Goal: Contribute content: Contribute content

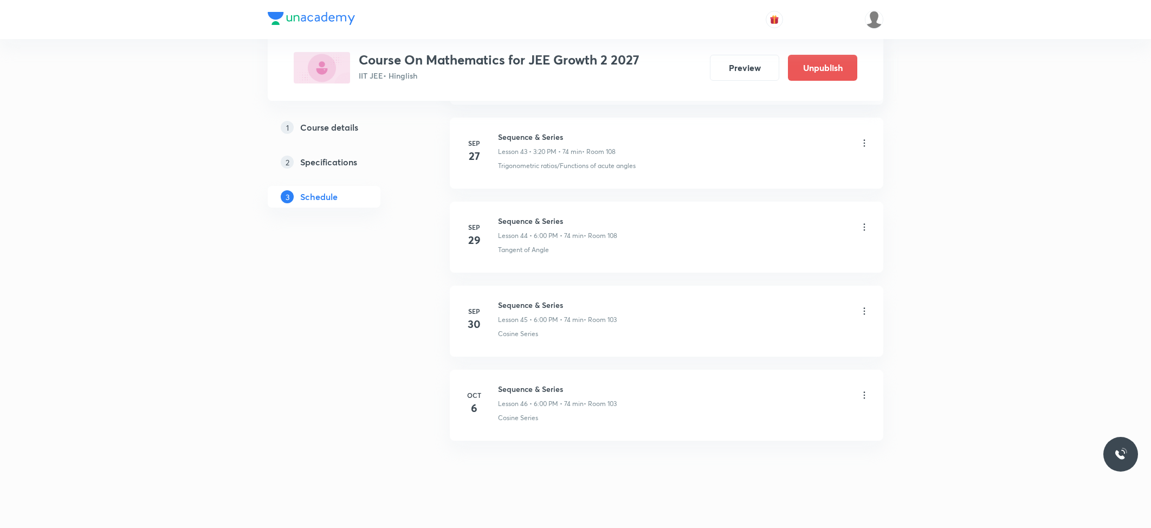
scroll to position [4223, 0]
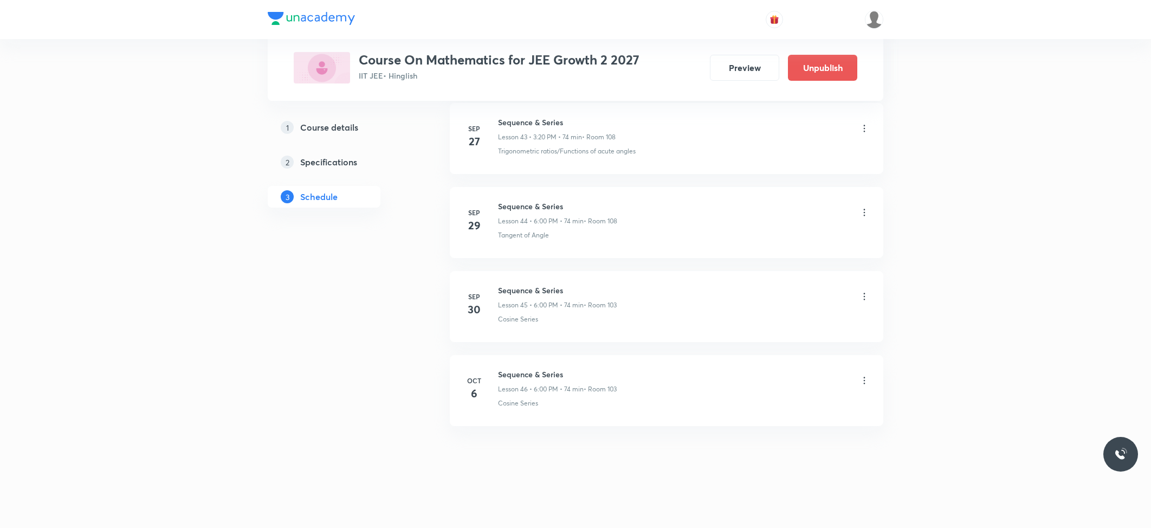
click at [865, 383] on icon at bounding box center [864, 380] width 11 height 11
click at [757, 423] on p "Delete" at bounding box center [767, 428] width 23 height 11
click at [764, 506] on button "Delete" at bounding box center [731, 505] width 95 height 26
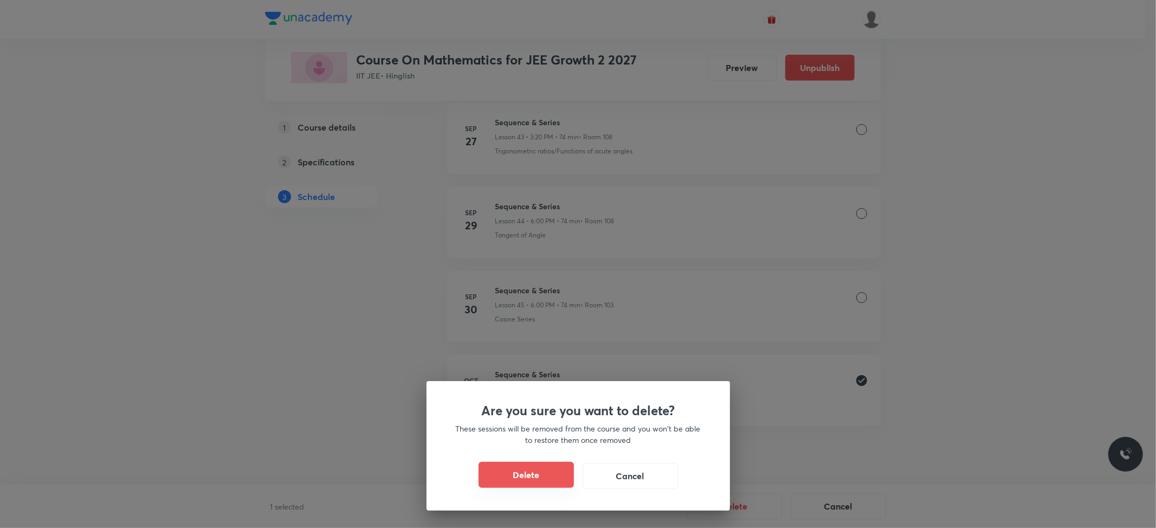
click at [534, 478] on button "Delete" at bounding box center [526, 475] width 95 height 26
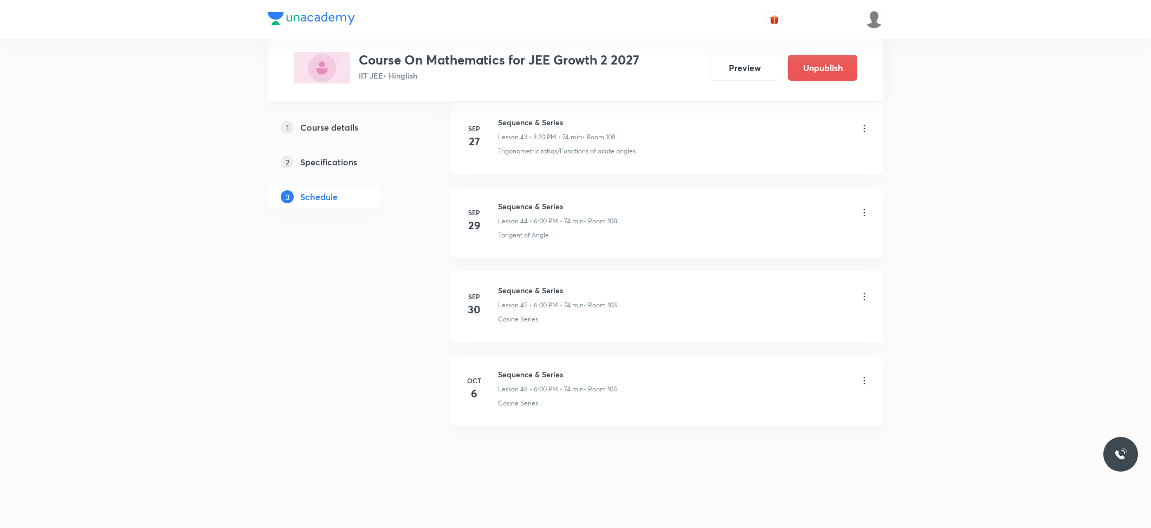
scroll to position [4138, 0]
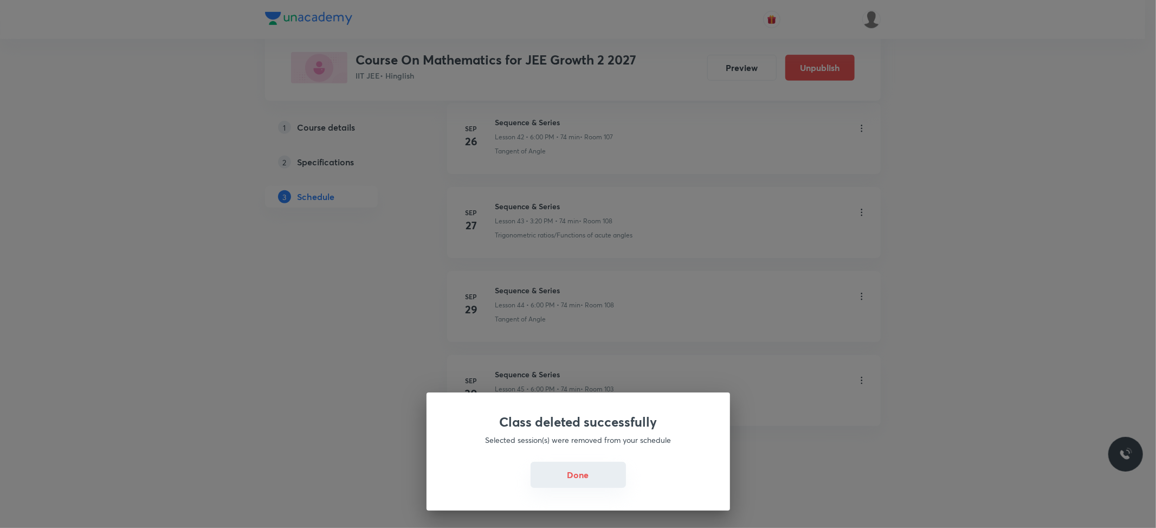
click at [585, 475] on button "Done" at bounding box center [578, 475] width 95 height 26
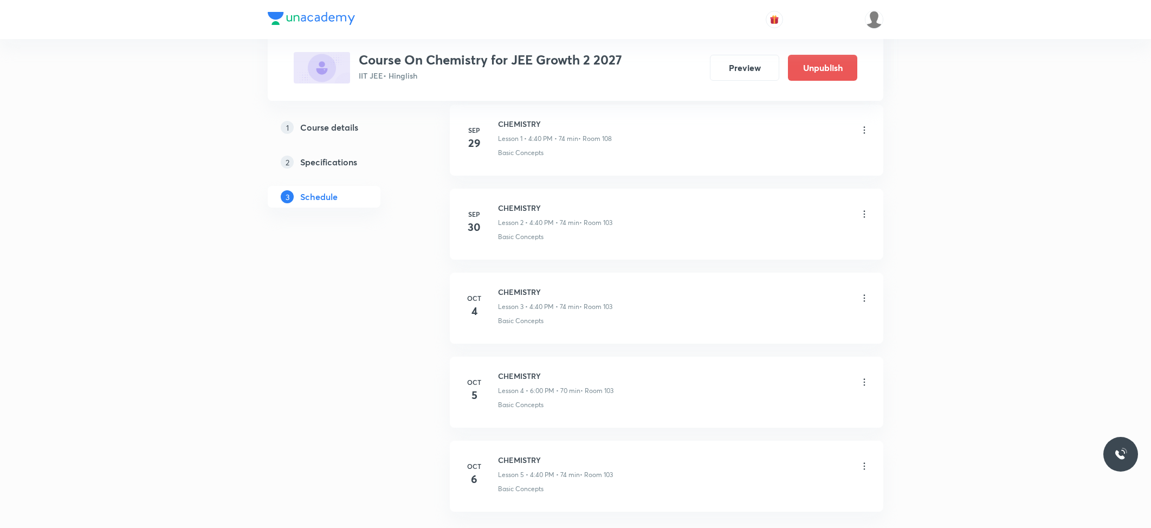
scroll to position [764, 0]
click at [524, 376] on h6 "CHEMISTRY" at bounding box center [555, 374] width 115 height 11
copy h6 "CHEMISTRY"
drag, startPoint x: 573, startPoint y: 458, endPoint x: 493, endPoint y: 414, distance: 91.7
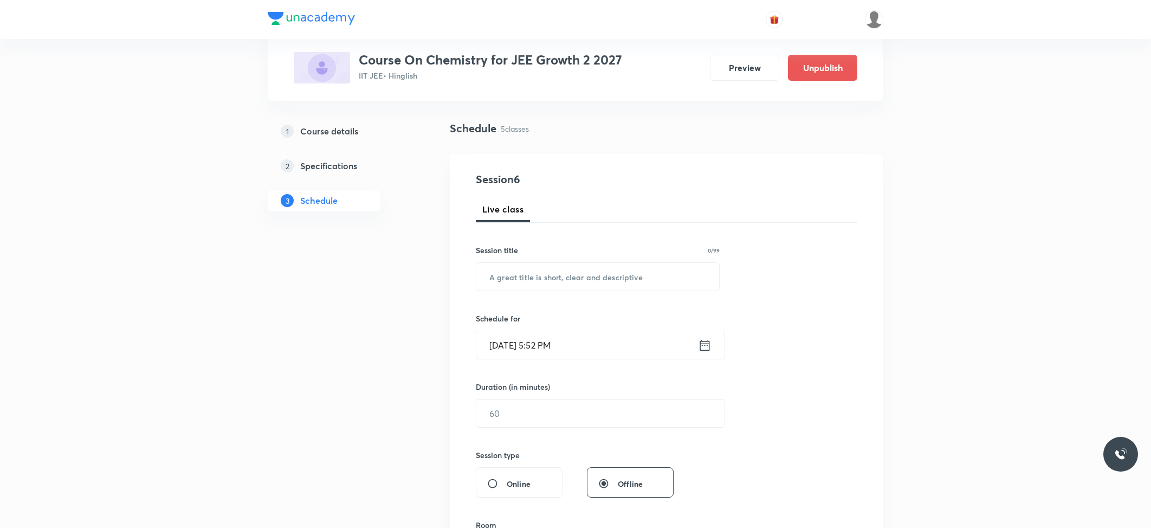
scroll to position [0, 0]
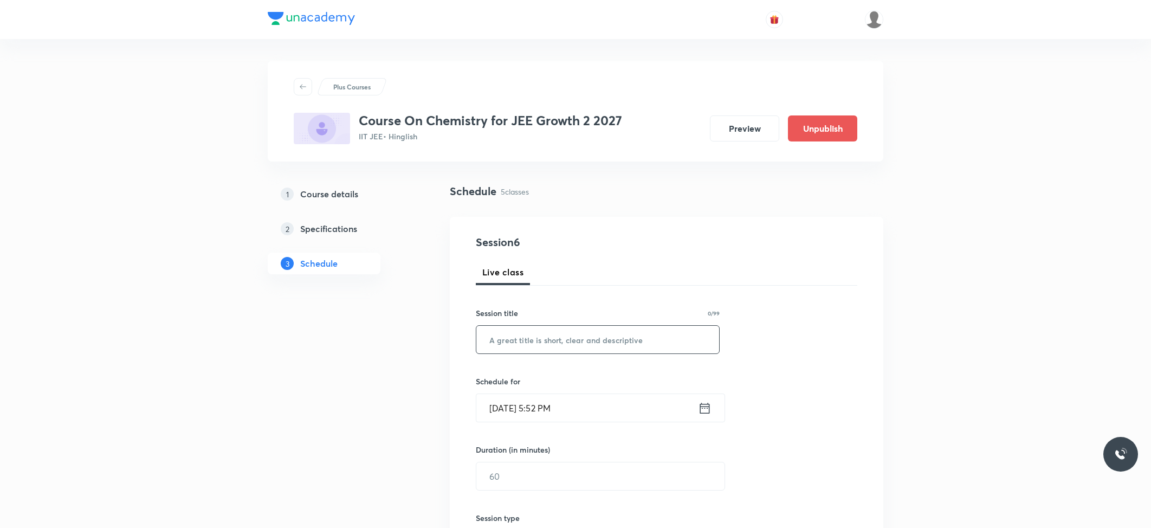
click at [593, 332] on input "text" at bounding box center [597, 340] width 243 height 28
paste input "CHEMISTRY"
type input "CHEMISTRY"
click at [564, 399] on input "[DATE] 5:52 PM" at bounding box center [587, 408] width 222 height 28
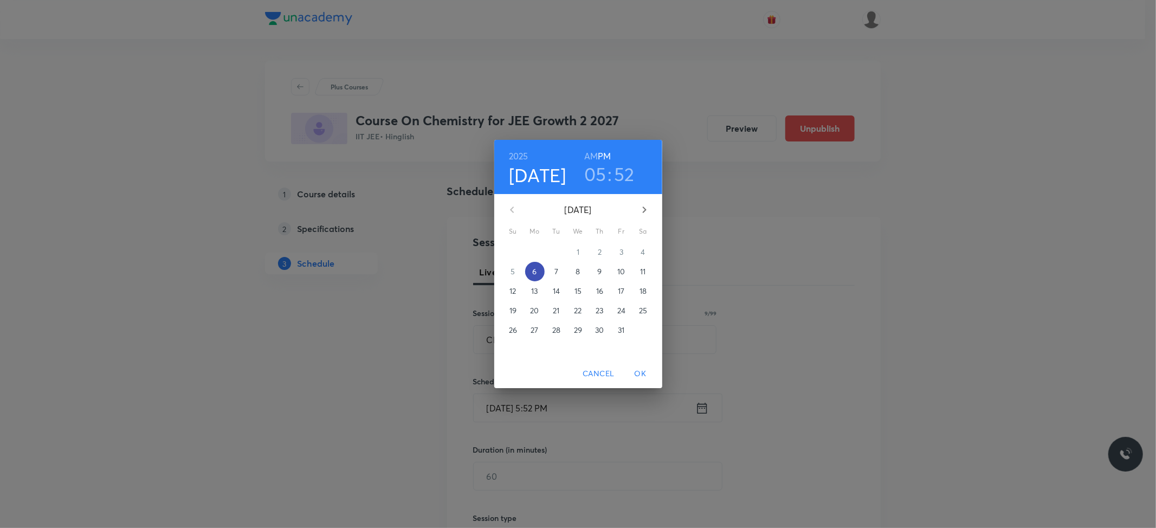
click at [532, 273] on p "6" at bounding box center [534, 271] width 4 height 11
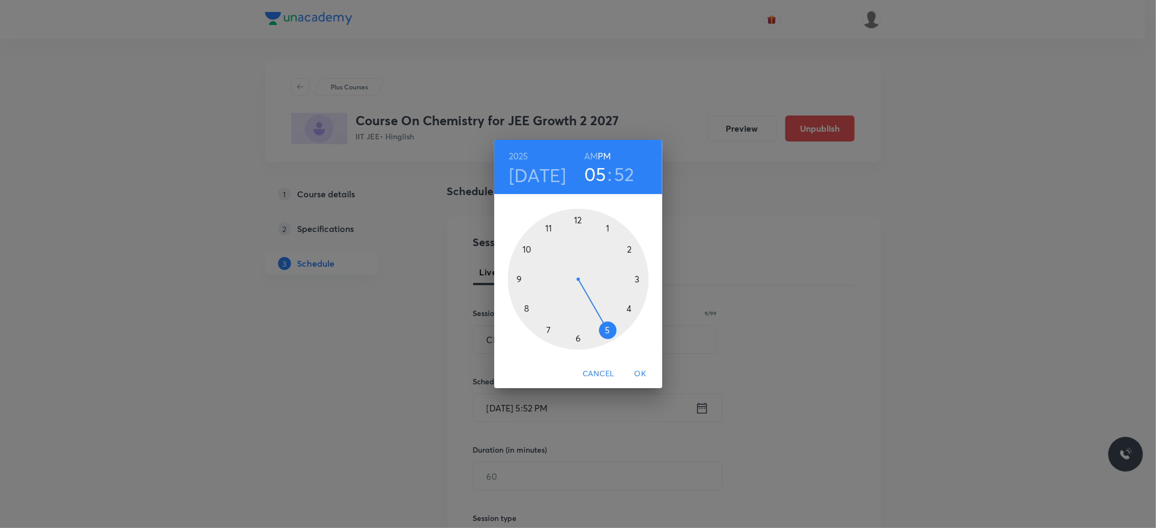
click at [578, 339] on div at bounding box center [578, 279] width 141 height 141
click at [577, 222] on div at bounding box center [578, 279] width 141 height 141
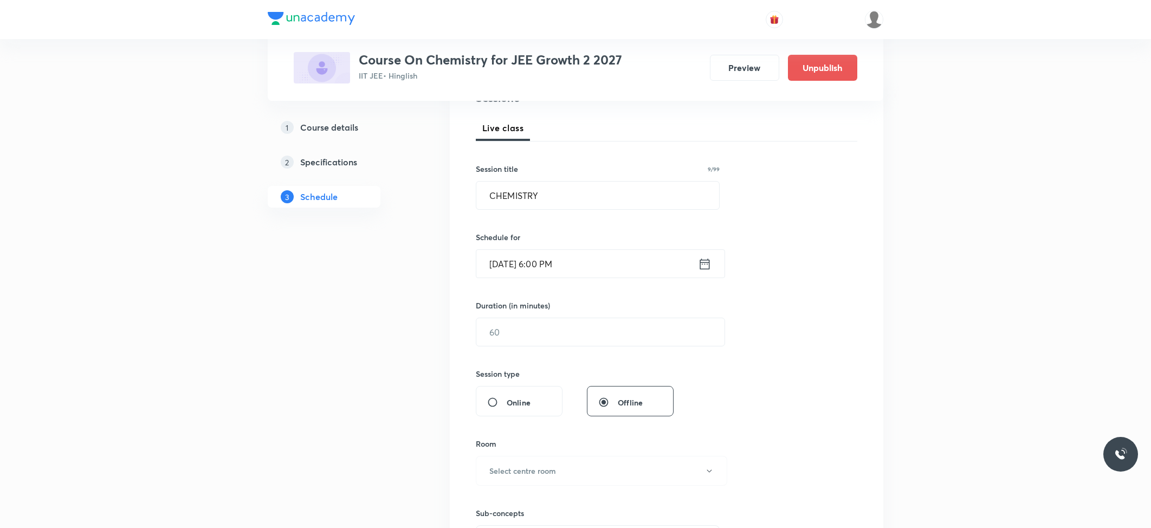
scroll to position [217, 0]
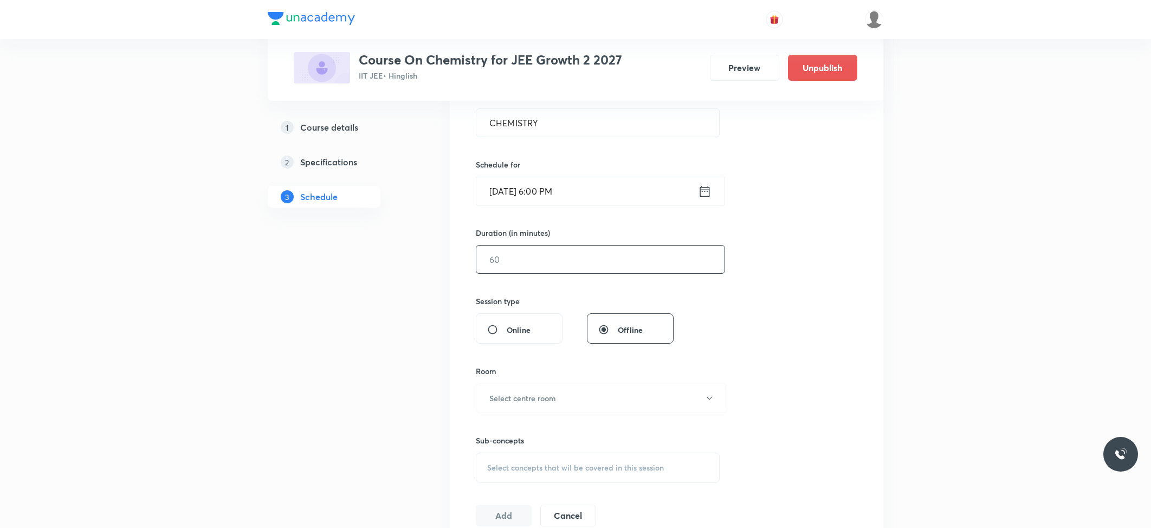
click at [530, 263] on input "text" at bounding box center [600, 260] width 248 height 28
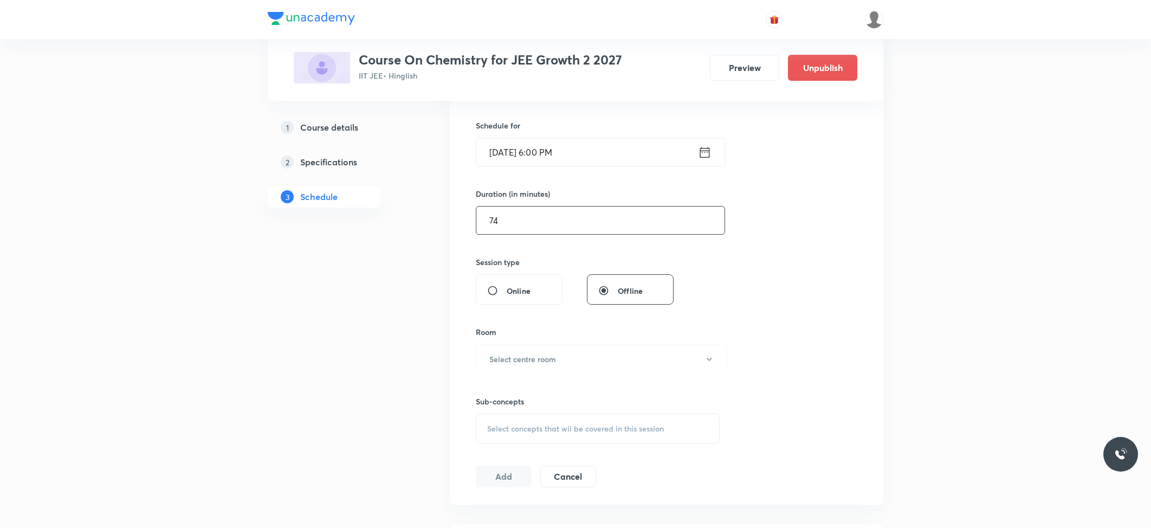
scroll to position [289, 0]
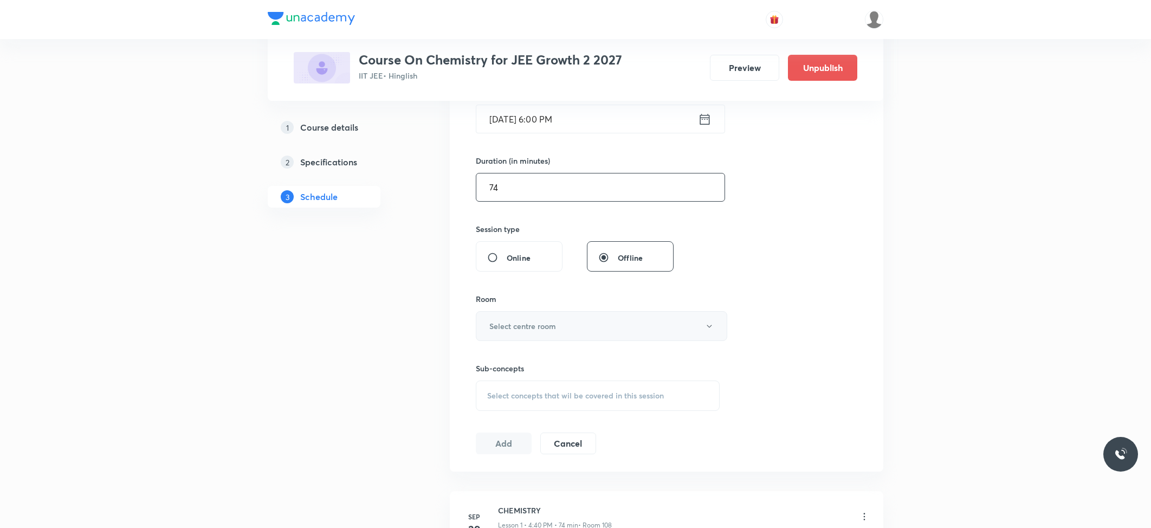
type input "74"
click at [616, 323] on button "Select centre room" at bounding box center [601, 326] width 251 height 30
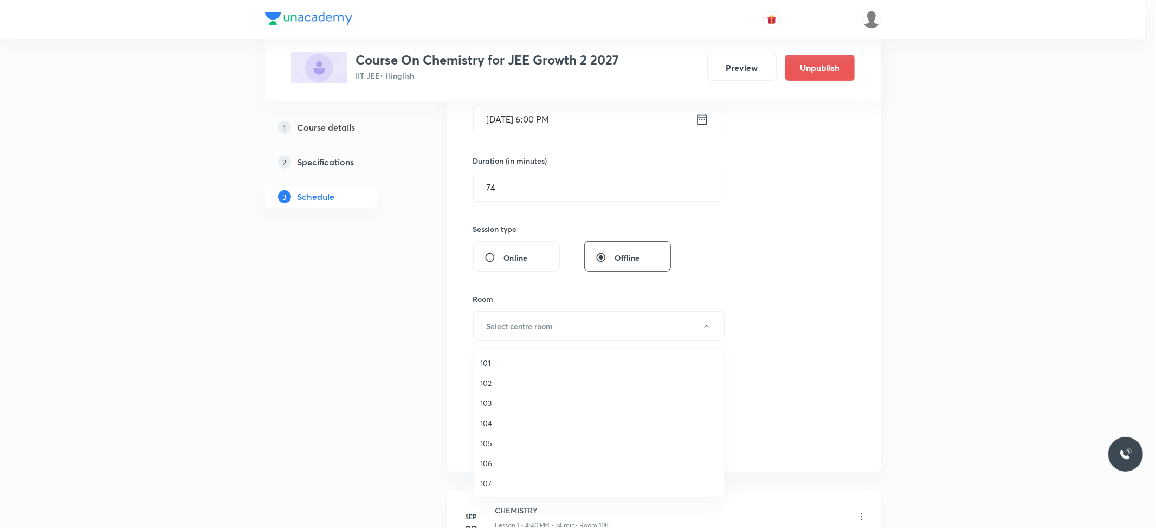
click at [499, 380] on span "102" at bounding box center [598, 382] width 237 height 11
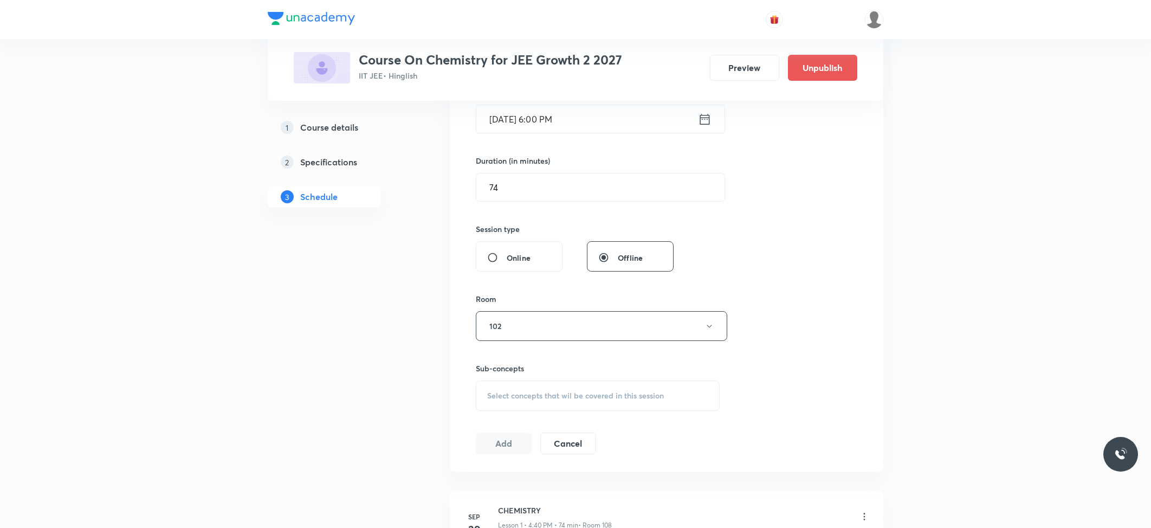
click at [508, 389] on div "Select concepts that wil be covered in this session" at bounding box center [598, 395] width 244 height 30
click at [518, 482] on p "Basic Concepts" at bounding box center [526, 480] width 53 height 11
click at [434, 439] on div "Plus Courses Course On Chemistry for JEE Growth 2 2027 IIT JEE • Hinglish Previ…" at bounding box center [576, 382] width 616 height 1221
click at [486, 449] on button "Add" at bounding box center [504, 455] width 56 height 22
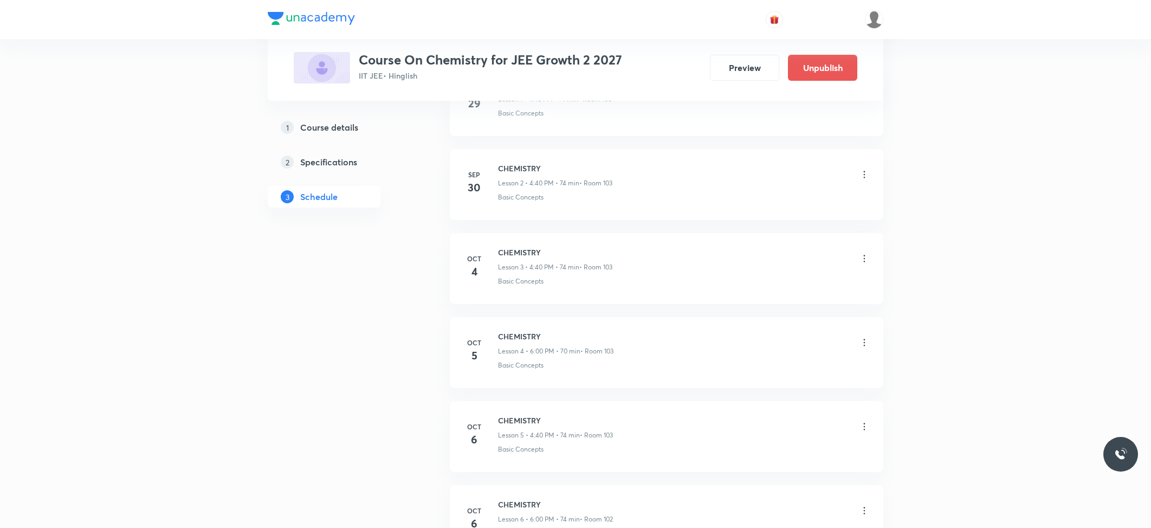
scroll to position [349, 0]
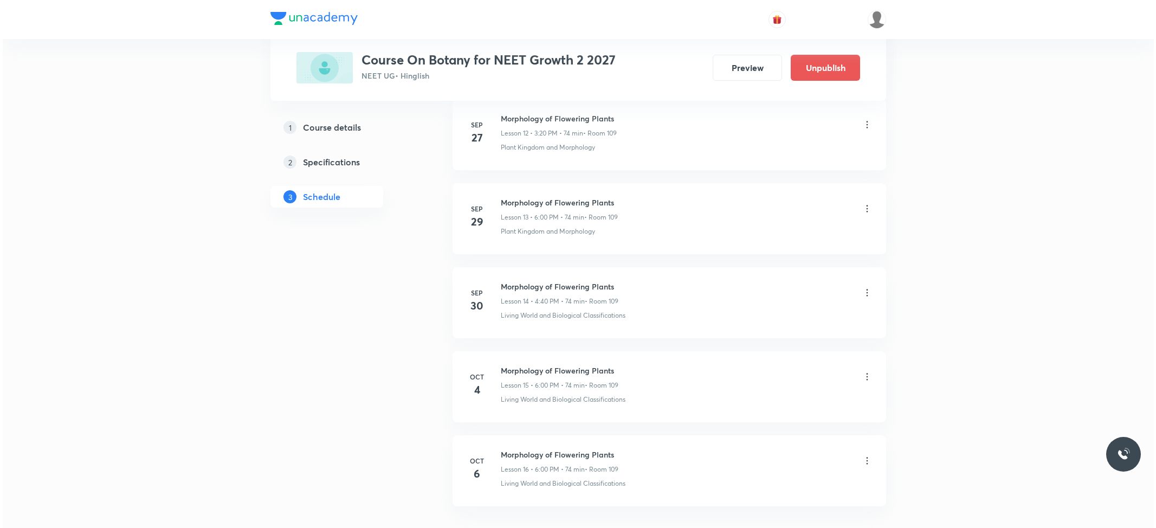
scroll to position [1692, 0]
click at [859, 379] on icon at bounding box center [864, 380] width 11 height 11
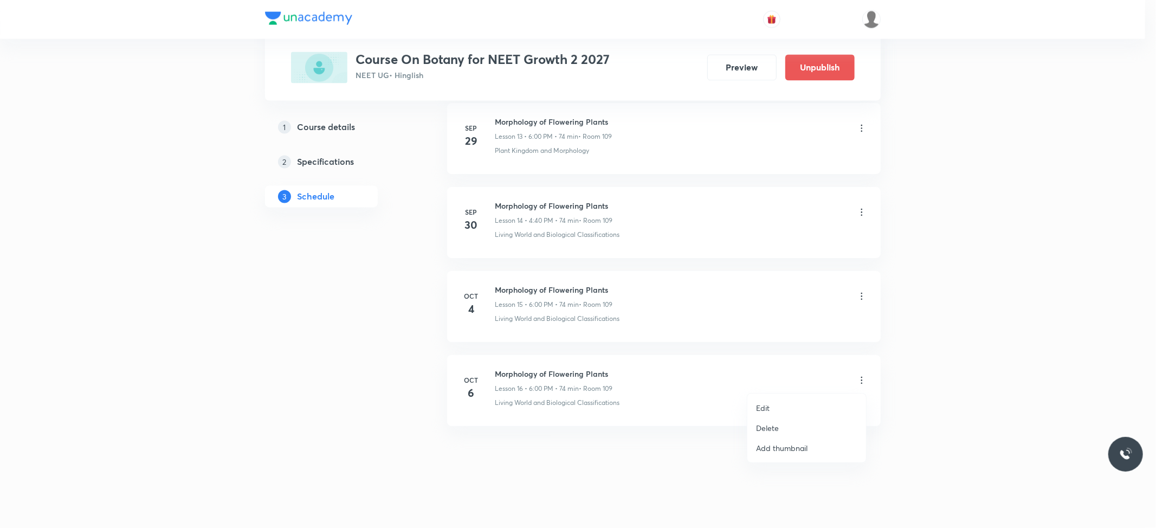
click at [790, 408] on li "Edit" at bounding box center [806, 408] width 119 height 20
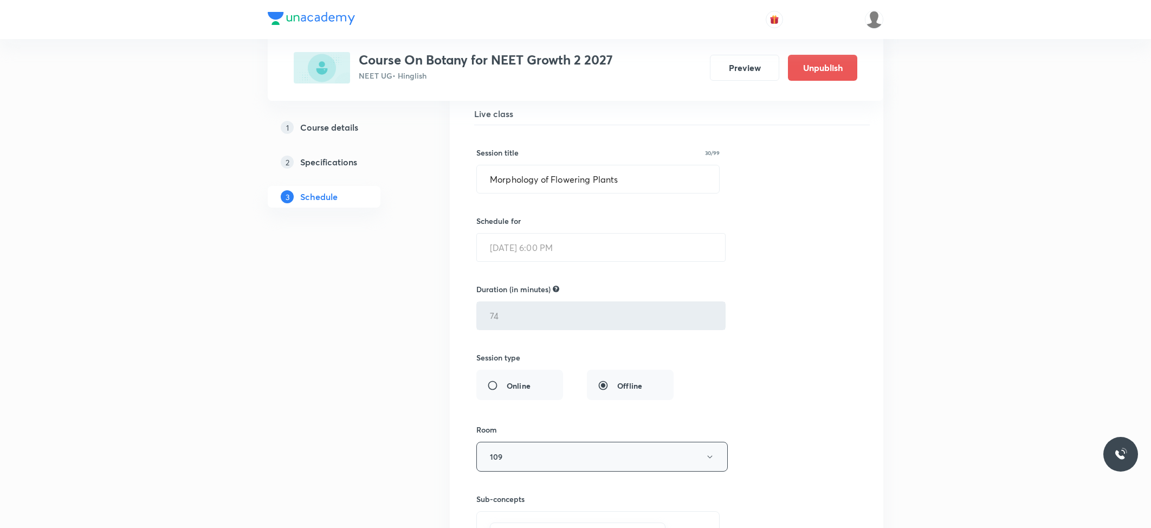
scroll to position [1394, 0]
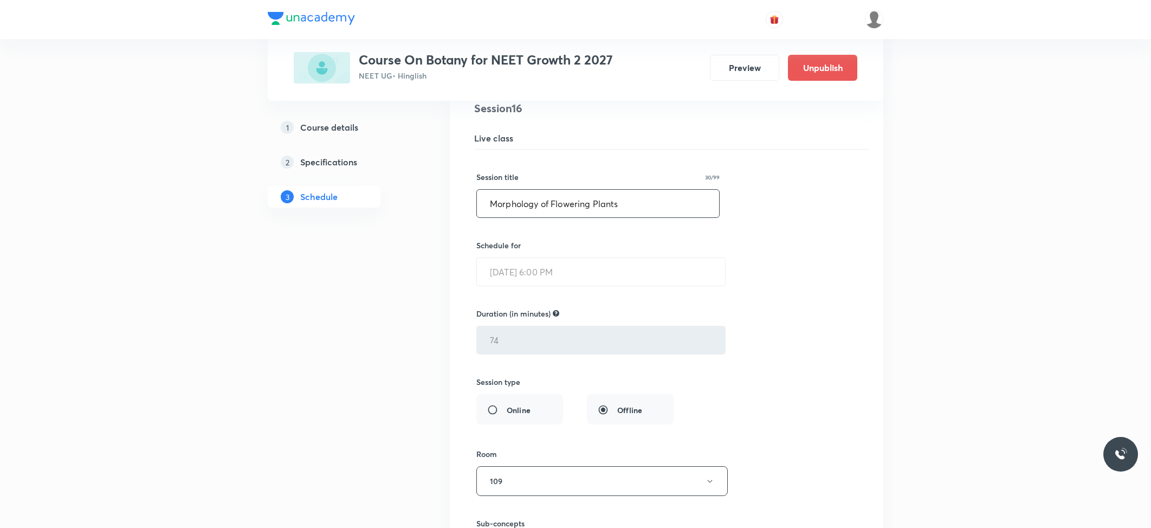
click at [538, 207] on input "Morphology of Flowering Plants" at bounding box center [598, 204] width 242 height 28
click at [538, 206] on input "Morphology of Flowering Plants" at bounding box center [598, 204] width 242 height 28
paste input "Anatom"
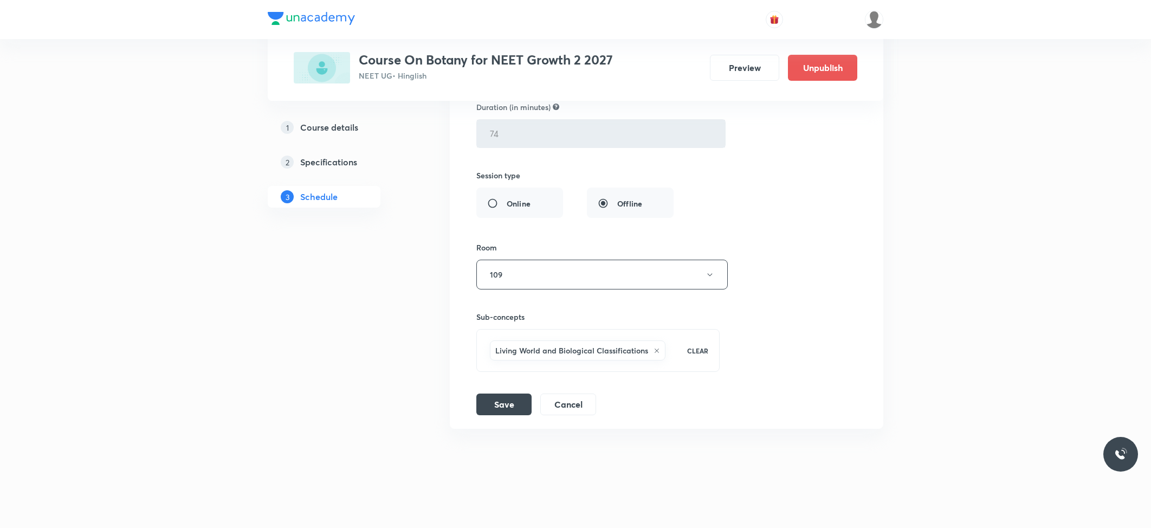
scroll to position [1611, 0]
type input "Anatomy of Flowering Plants"
click at [501, 402] on button "Save" at bounding box center [503, 401] width 55 height 22
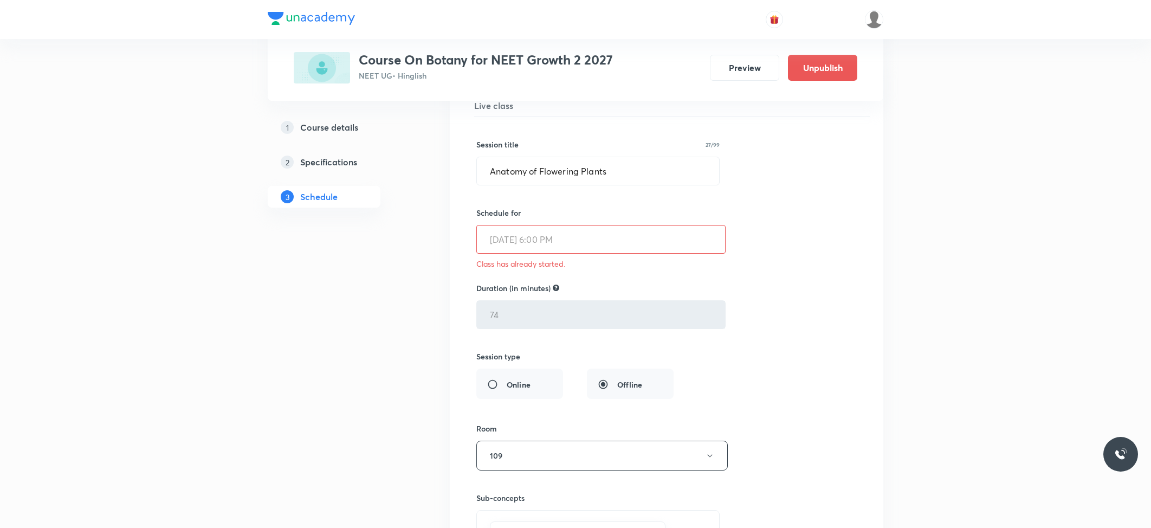
scroll to position [1394, 0]
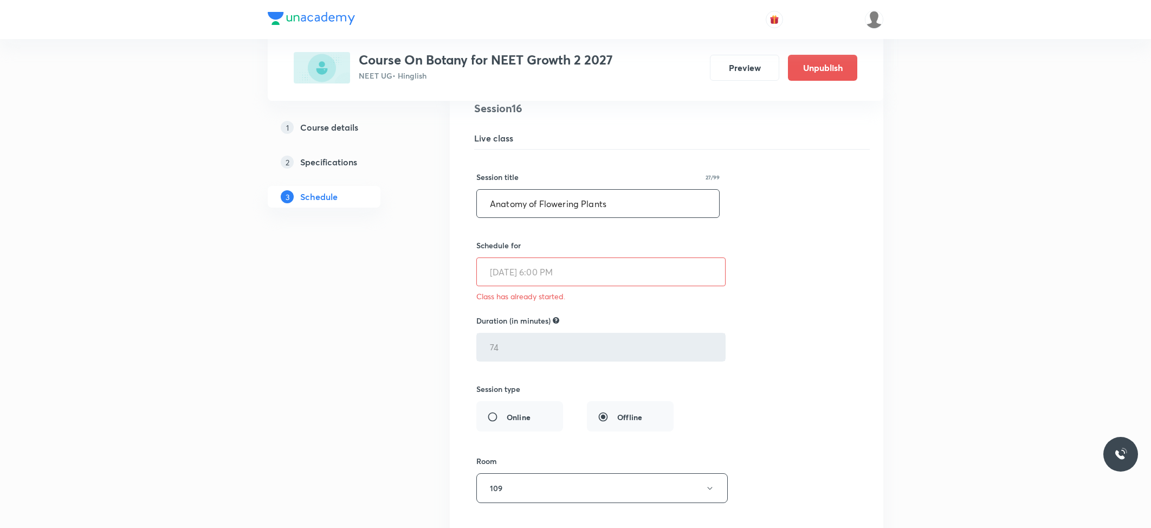
click at [554, 202] on input "Anatomy of Flowering Plants" at bounding box center [598, 204] width 242 height 28
click at [555, 202] on input "Anatomy of Flowering Plants" at bounding box center [598, 204] width 242 height 28
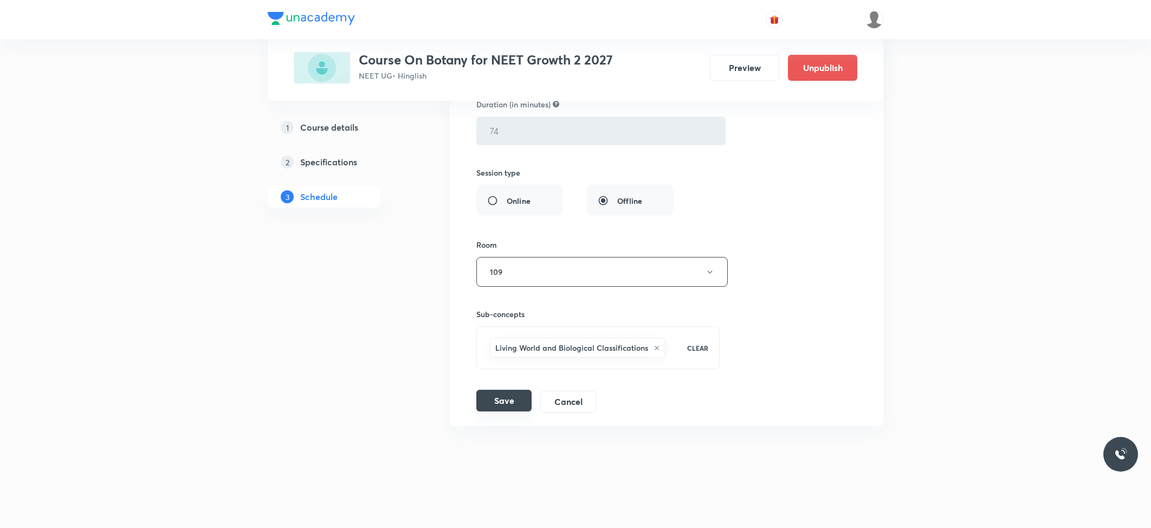
click at [512, 402] on button "Save" at bounding box center [503, 401] width 55 height 22
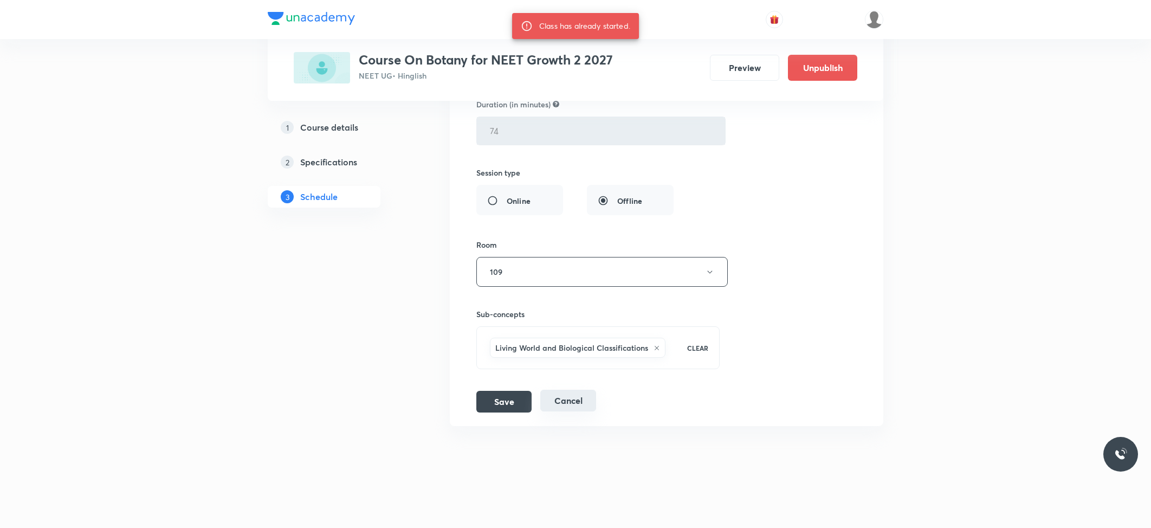
click at [570, 410] on button "Cancel" at bounding box center [568, 401] width 56 height 22
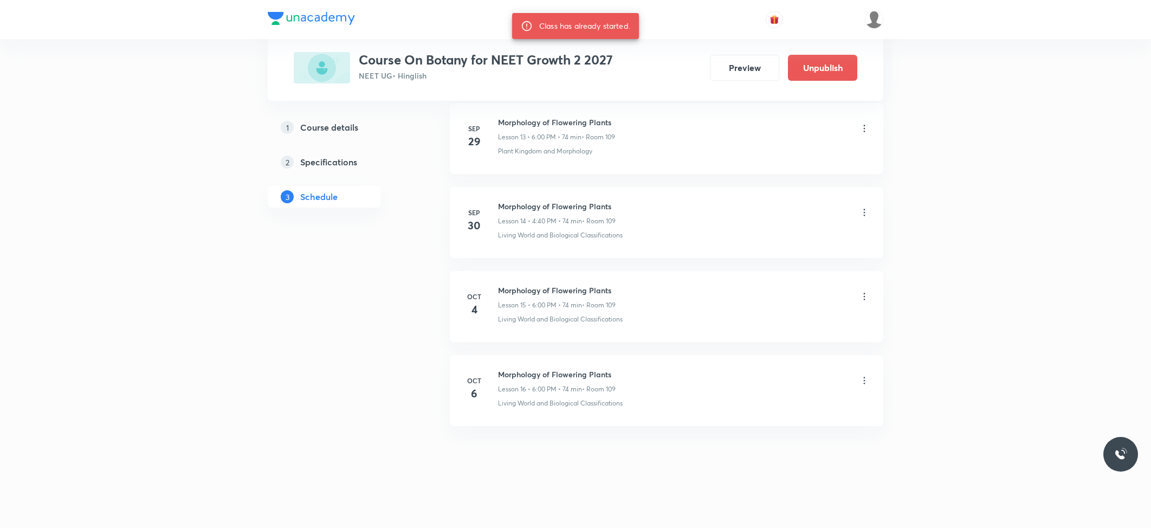
scroll to position [1192, 0]
click at [590, 371] on h6 "Morphology of Flowering Plants" at bounding box center [557, 374] width 118 height 11
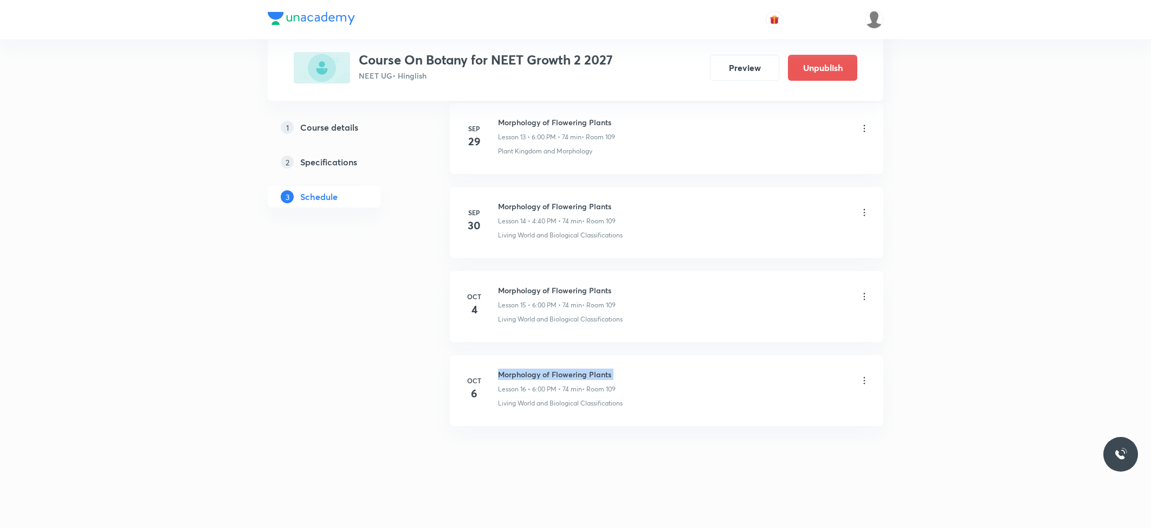
click at [590, 371] on h6 "Morphology of Flowering Plants" at bounding box center [557, 374] width 118 height 11
click at [865, 379] on icon at bounding box center [864, 380] width 11 height 11
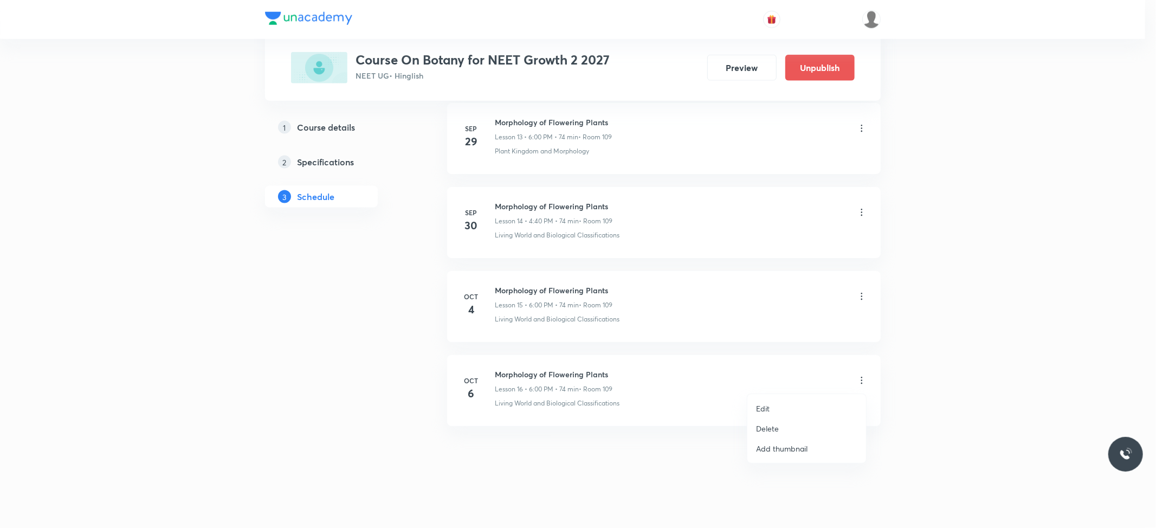
click at [772, 425] on p "Delete" at bounding box center [767, 428] width 23 height 11
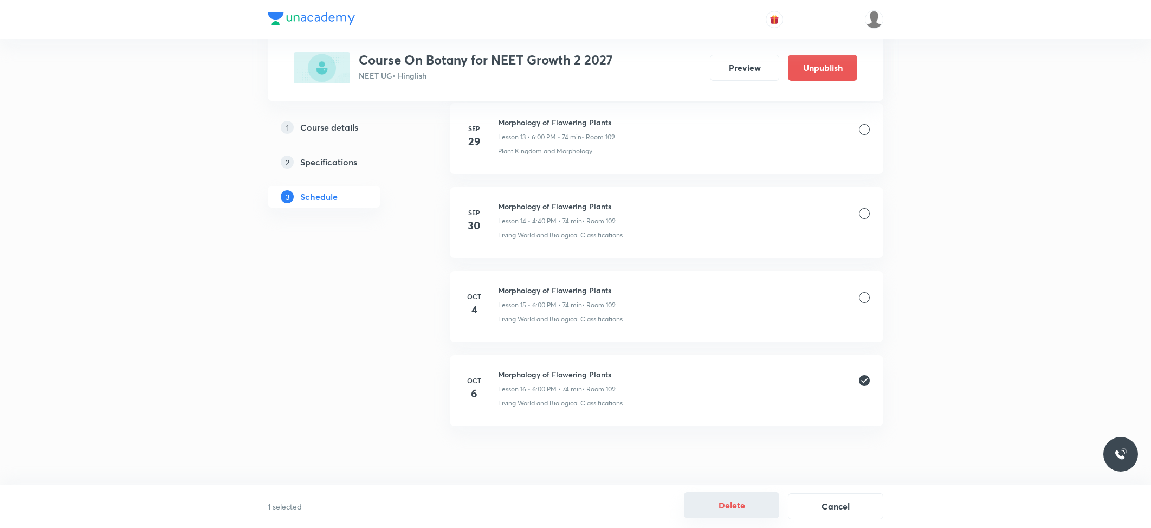
click at [732, 503] on button "Delete" at bounding box center [731, 505] width 95 height 26
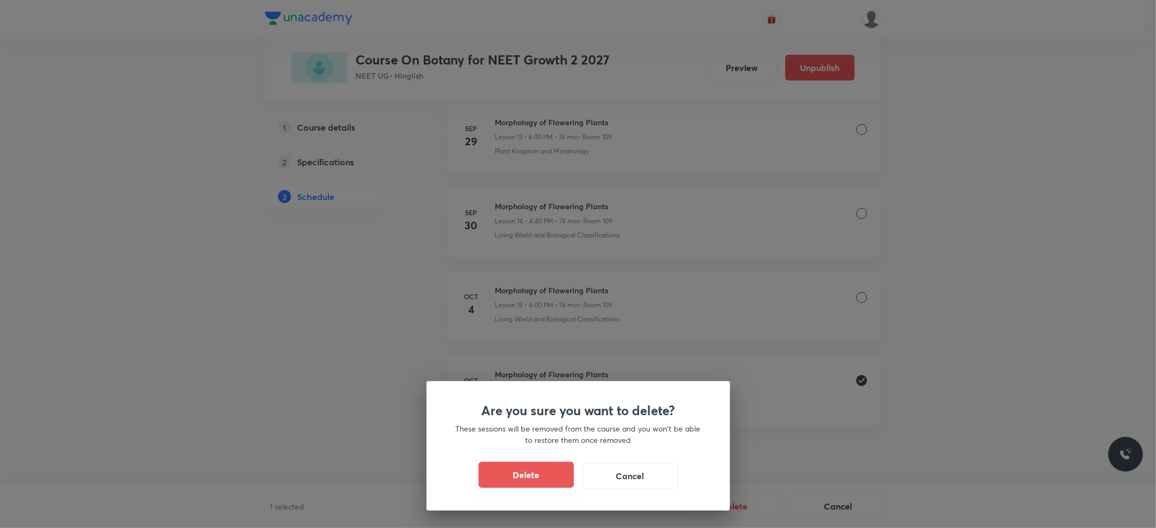
click at [542, 467] on button "Delete" at bounding box center [526, 475] width 95 height 26
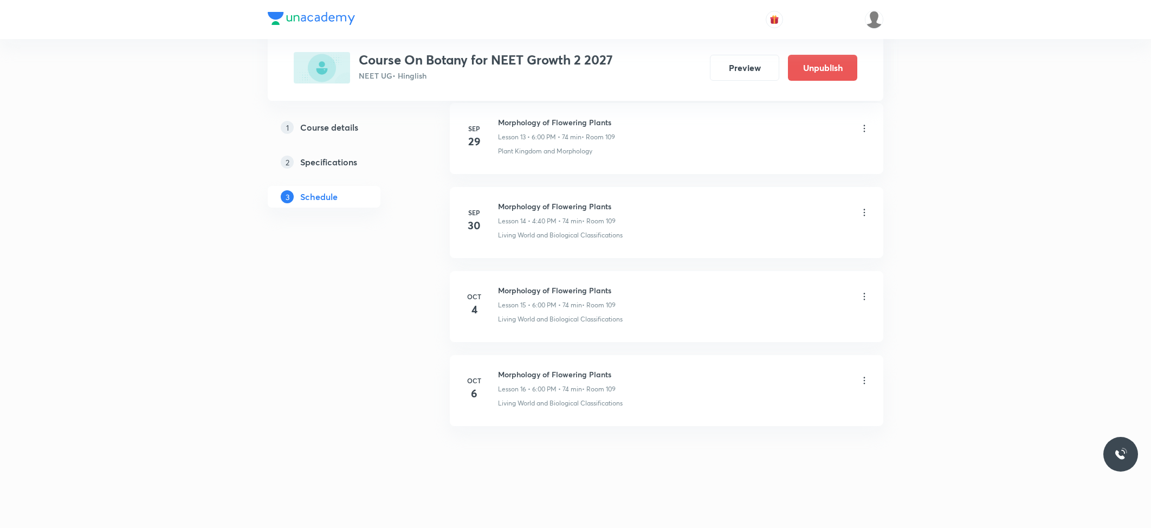
scroll to position [1108, 0]
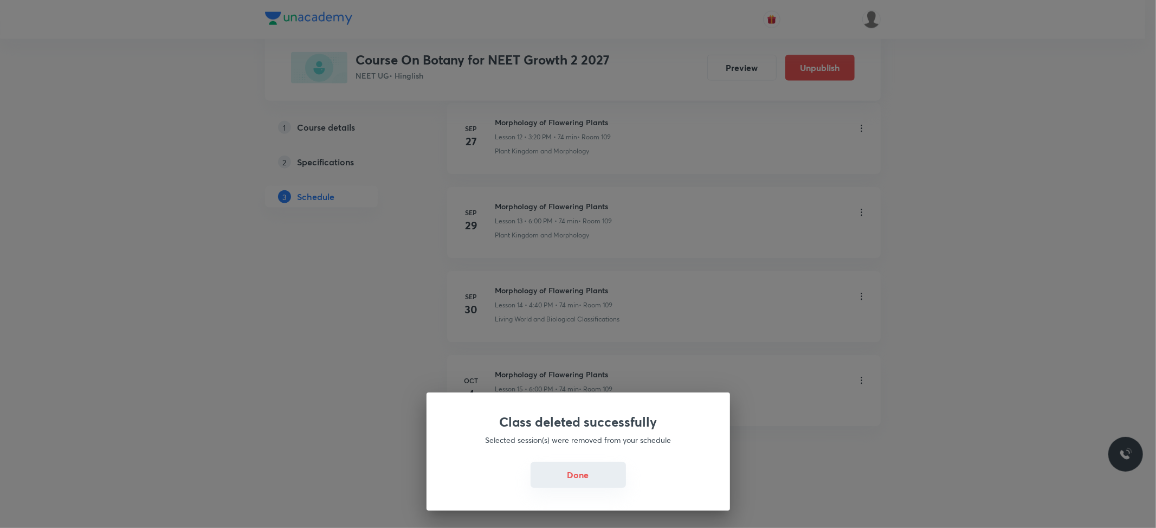
click at [565, 476] on button "Done" at bounding box center [578, 475] width 95 height 26
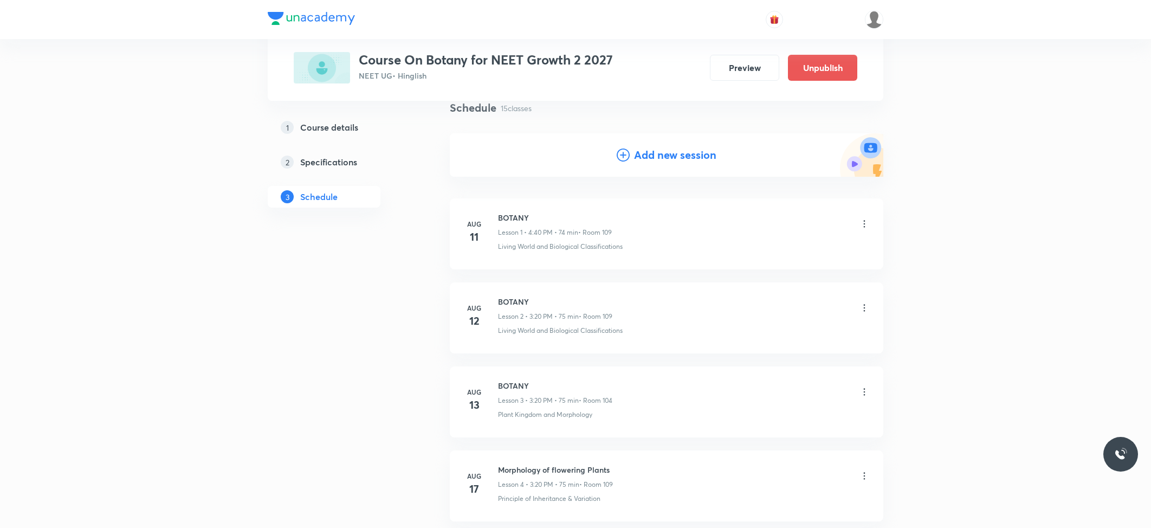
scroll to position [0, 0]
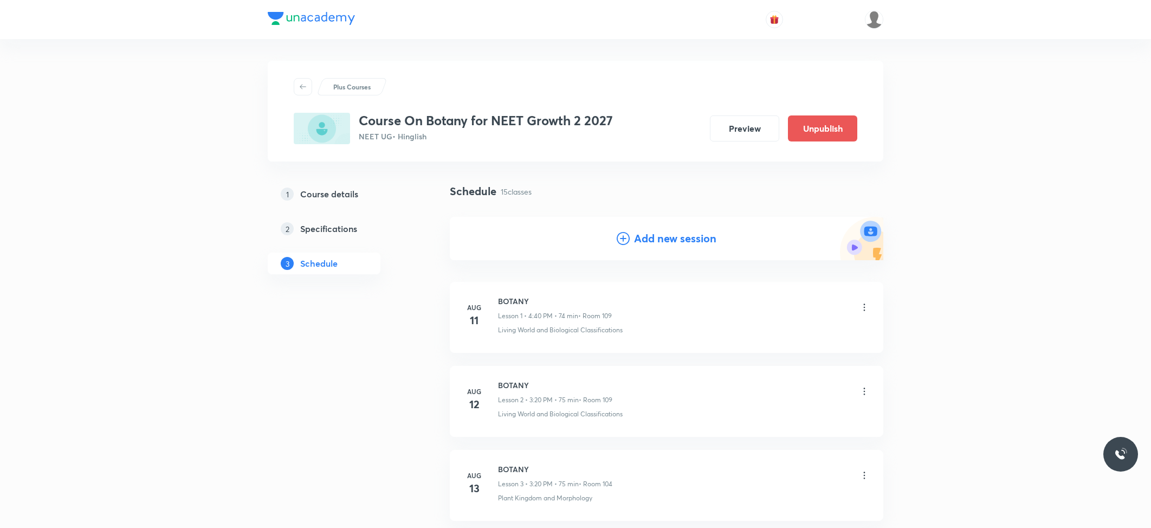
click at [651, 237] on h4 "Add new session" at bounding box center [675, 238] width 82 height 16
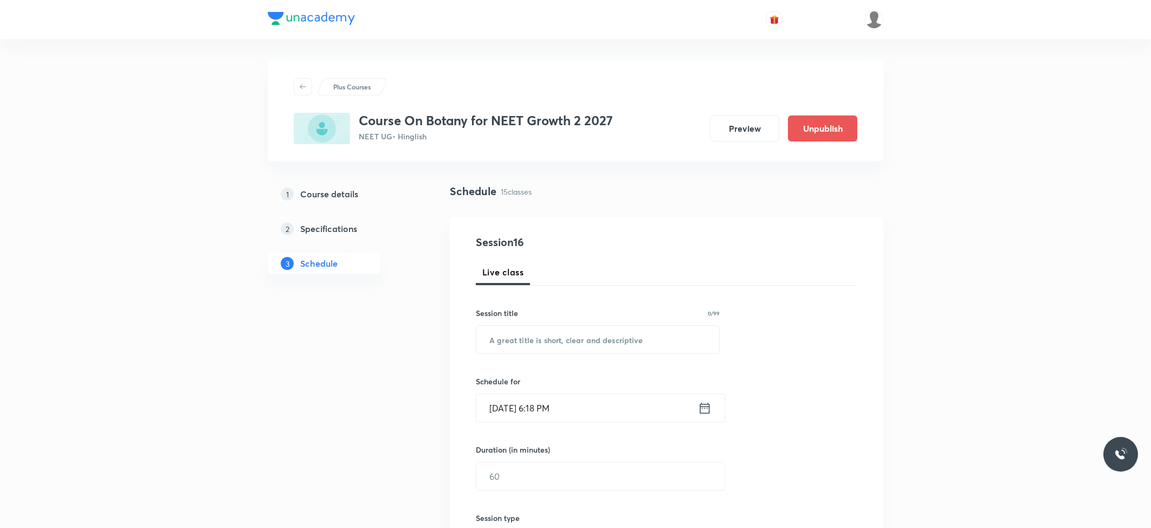
click at [562, 319] on div "Session title 0/99 ​" at bounding box center [598, 330] width 244 height 47
click at [563, 337] on input "text" at bounding box center [597, 340] width 243 height 28
paste input "Anatomy of Flowering Plants"
type input "Anatomy of Flowering Plants"
click at [590, 415] on input "Oct 6, 2025, 6:18 PM" at bounding box center [587, 408] width 222 height 28
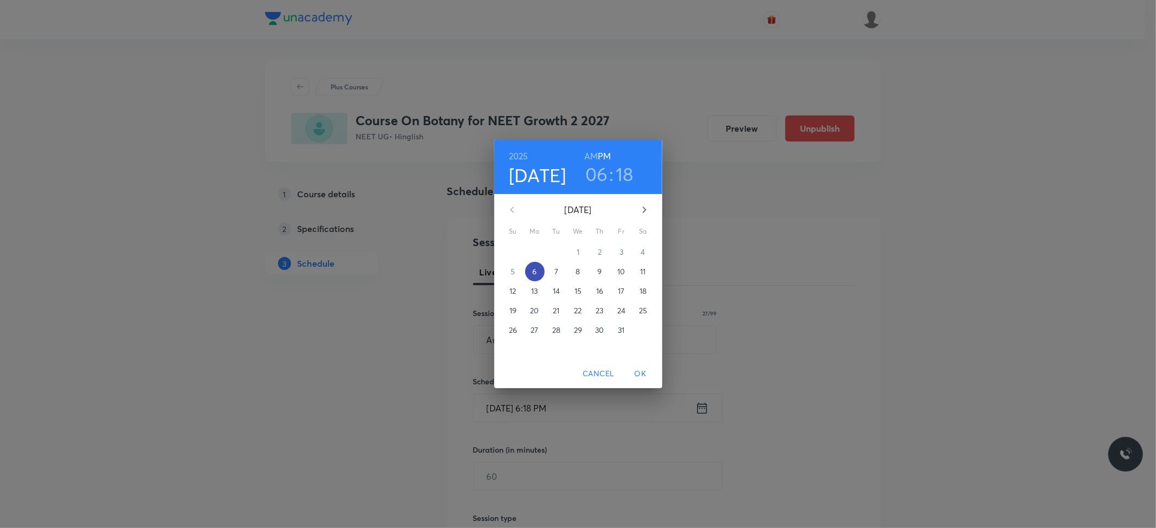
click at [536, 270] on p "6" at bounding box center [534, 271] width 4 height 11
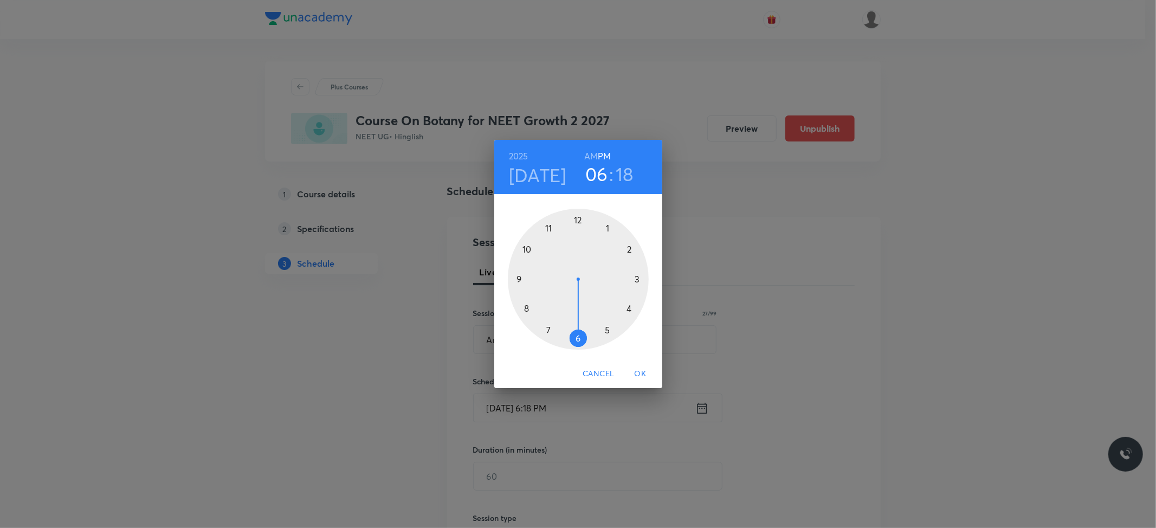
click at [577, 334] on div at bounding box center [578, 279] width 141 height 141
click at [627, 306] on div at bounding box center [578, 279] width 141 height 141
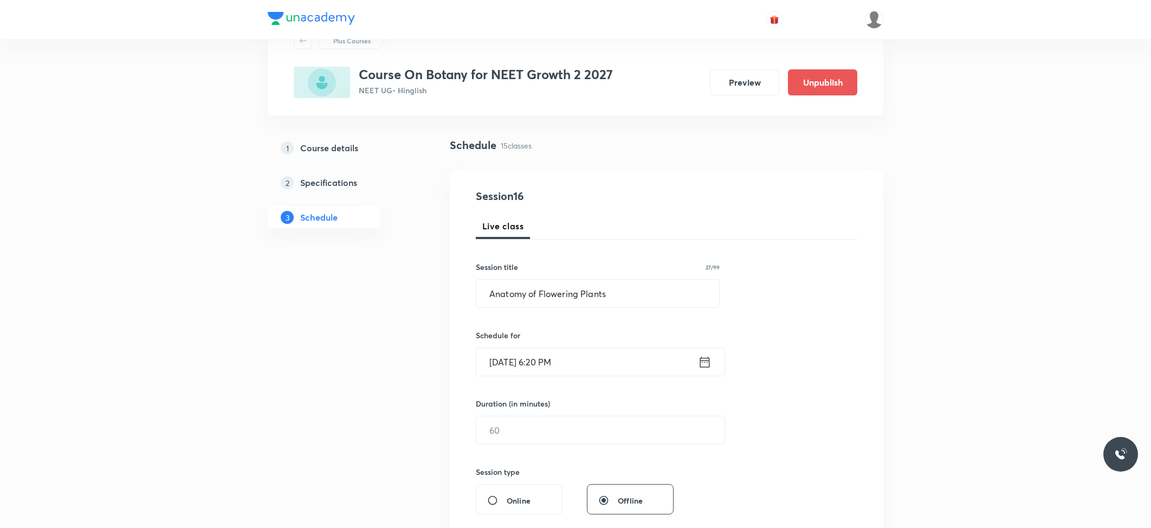
scroll to position [72, 0]
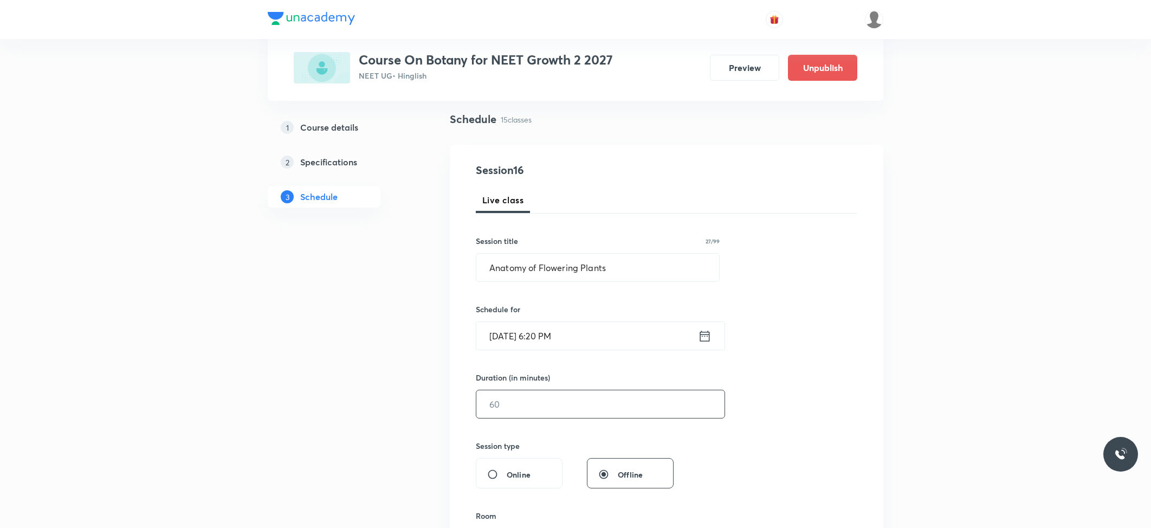
click at [540, 405] on input "text" at bounding box center [600, 404] width 248 height 28
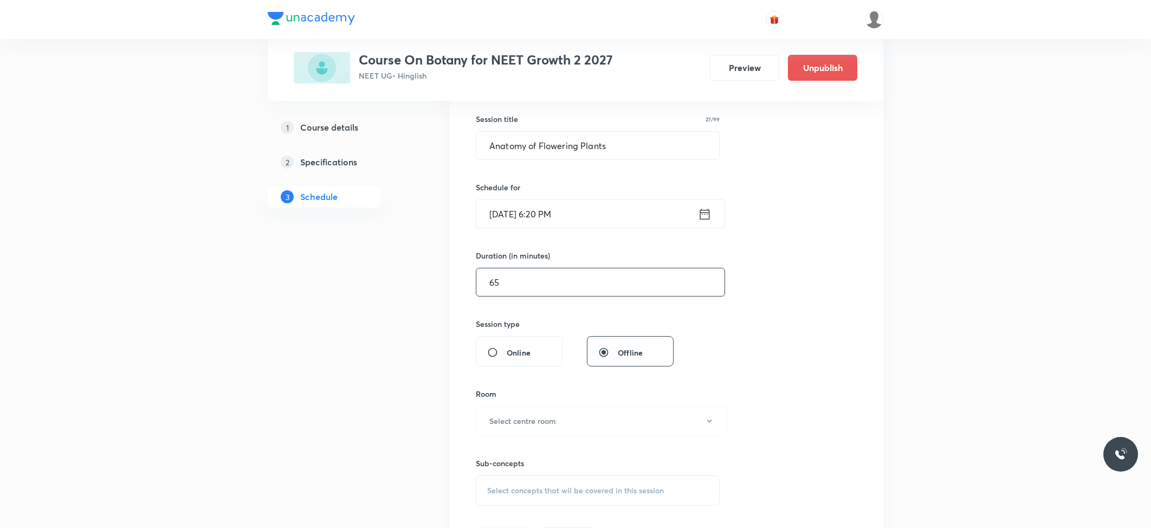
scroll to position [217, 0]
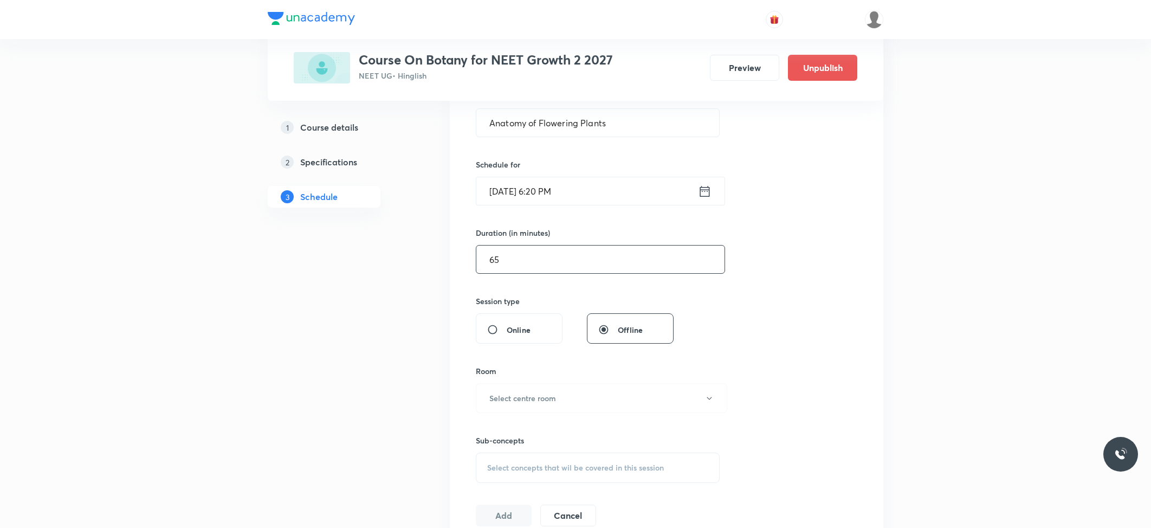
click at [496, 259] on input "65" at bounding box center [600, 260] width 248 height 28
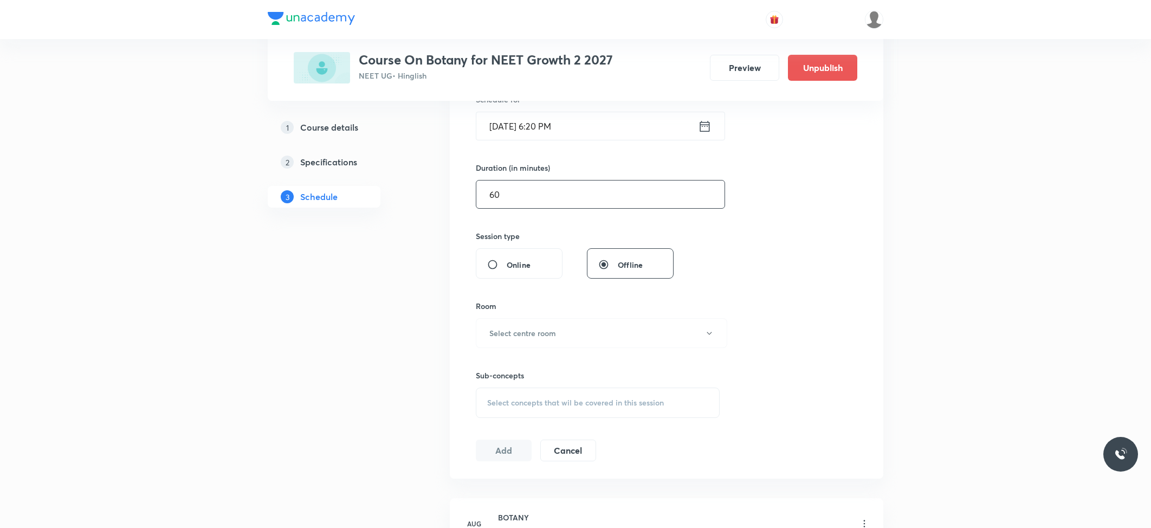
scroll to position [289, 0]
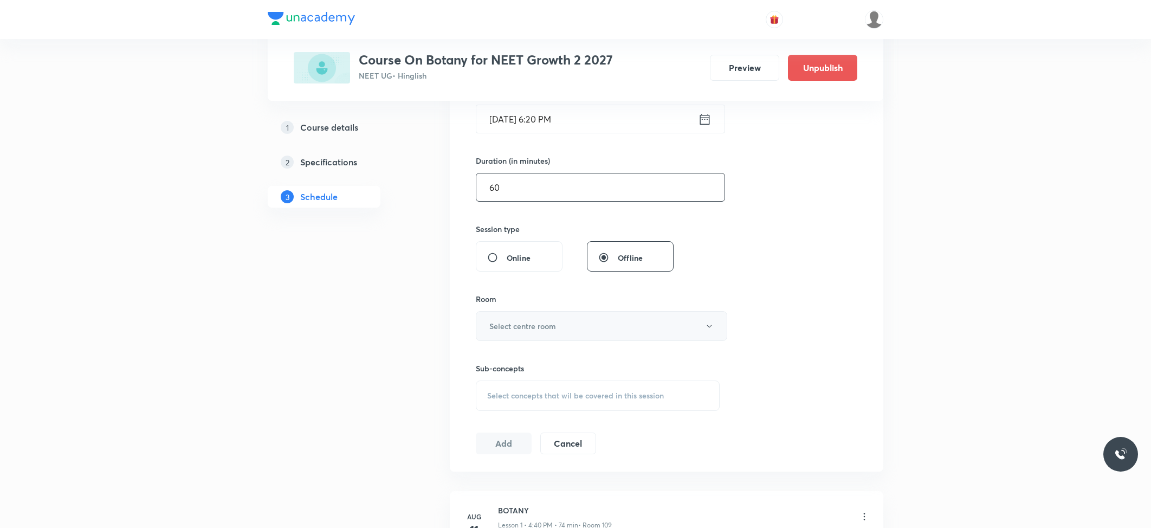
type input "60"
click at [579, 326] on button "Select centre room" at bounding box center [601, 326] width 251 height 30
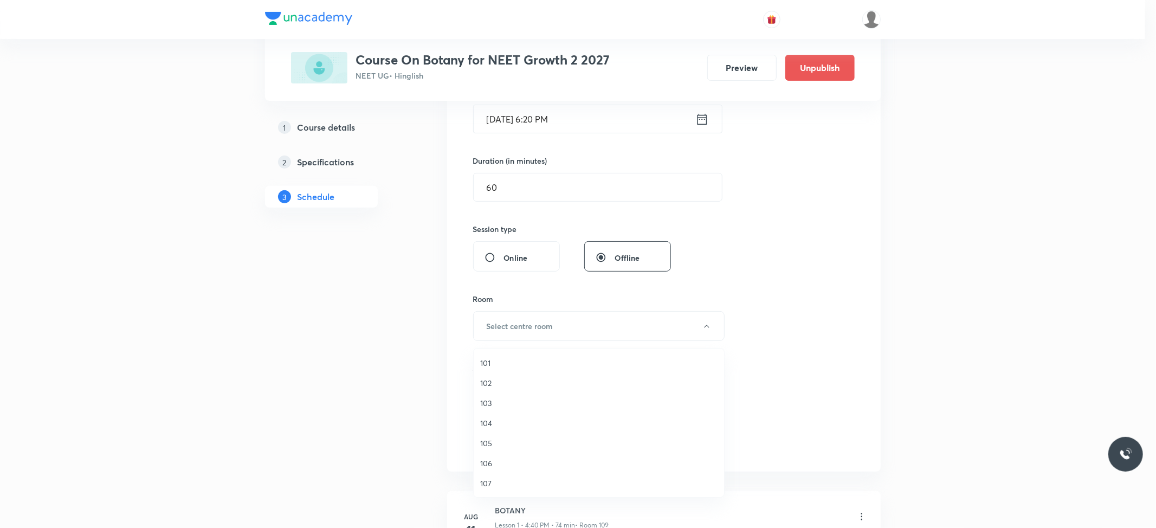
click at [486, 390] on li "102" at bounding box center [599, 383] width 250 height 20
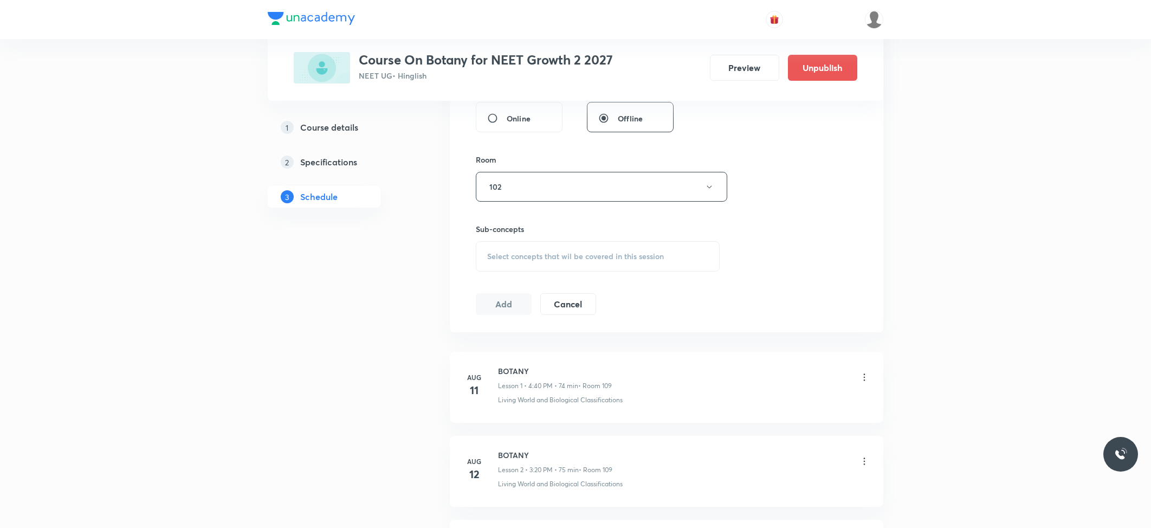
scroll to position [434, 0]
click at [504, 259] on div "Select concepts that wil be covered in this session" at bounding box center [598, 251] width 244 height 30
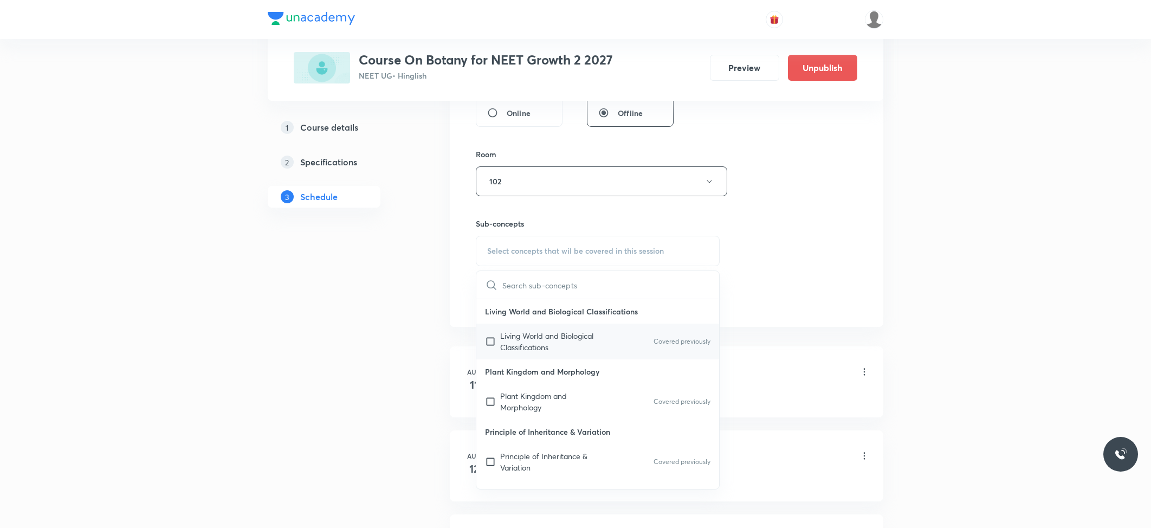
click at [503, 334] on p "Living World and Biological Classifications" at bounding box center [554, 341] width 109 height 23
checkbox input "true"
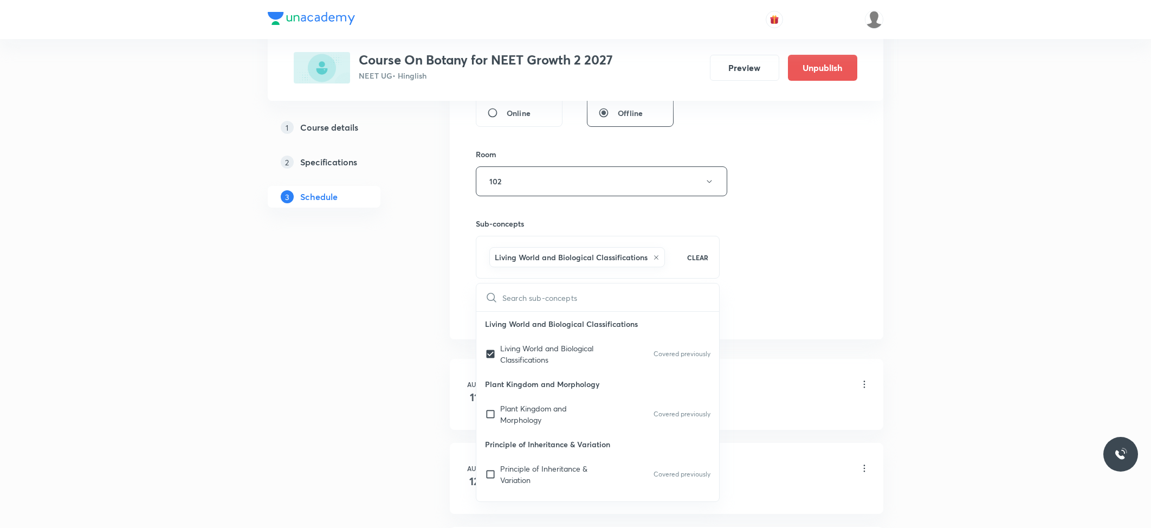
drag, startPoint x: 421, startPoint y: 299, endPoint x: 469, endPoint y: 313, distance: 50.2
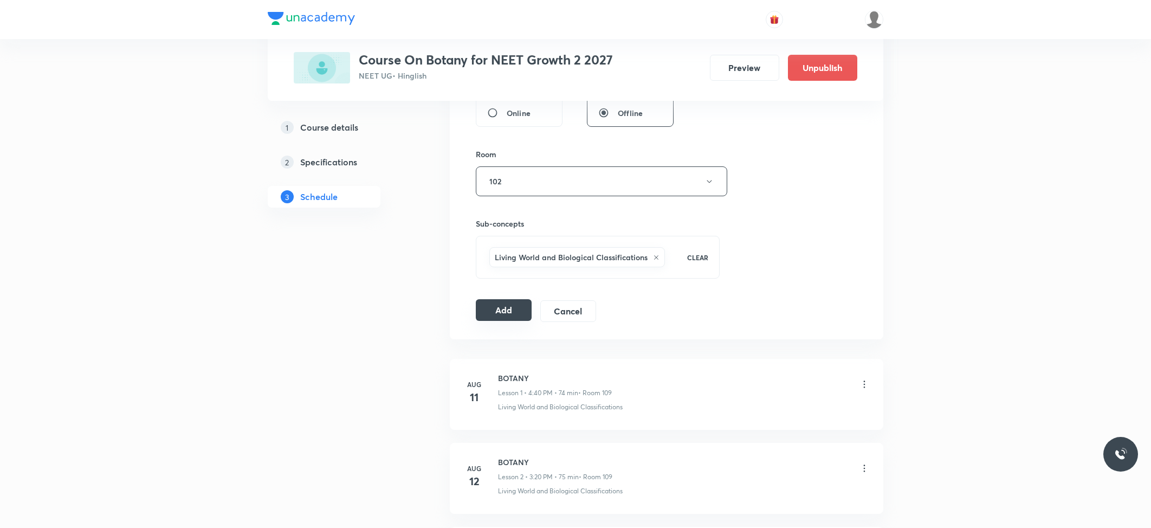
click at [492, 319] on button "Add" at bounding box center [504, 310] width 56 height 22
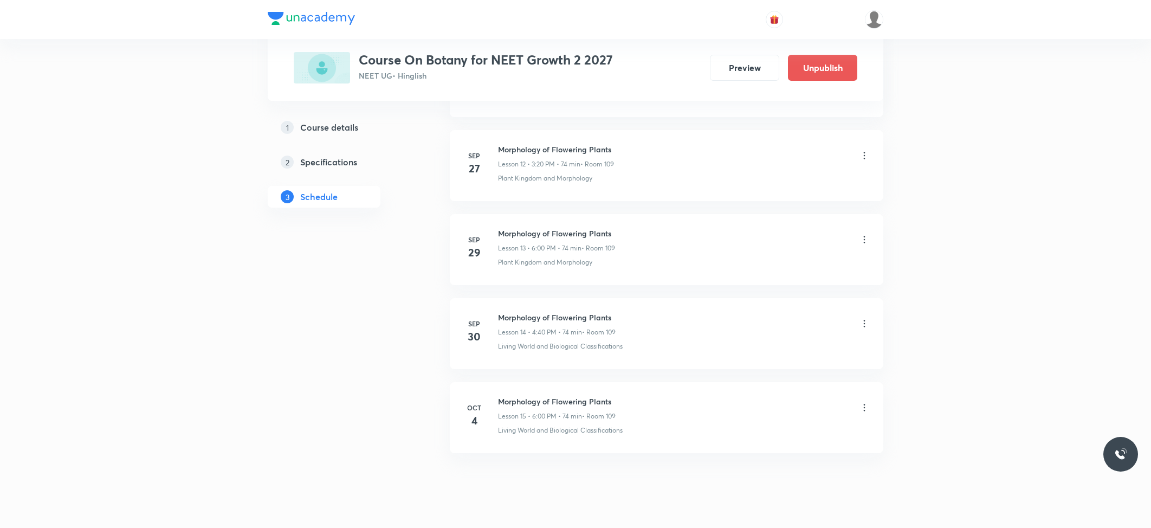
scroll to position [1108, 0]
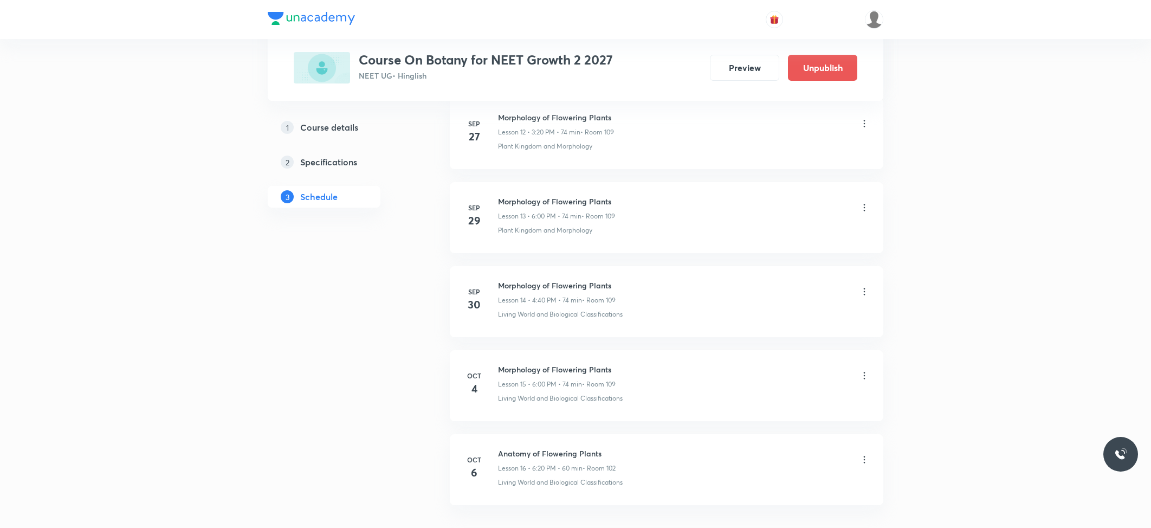
click at [864, 461] on icon at bounding box center [864, 459] width 11 height 11
click at [767, 466] on p "Edit" at bounding box center [763, 468] width 14 height 11
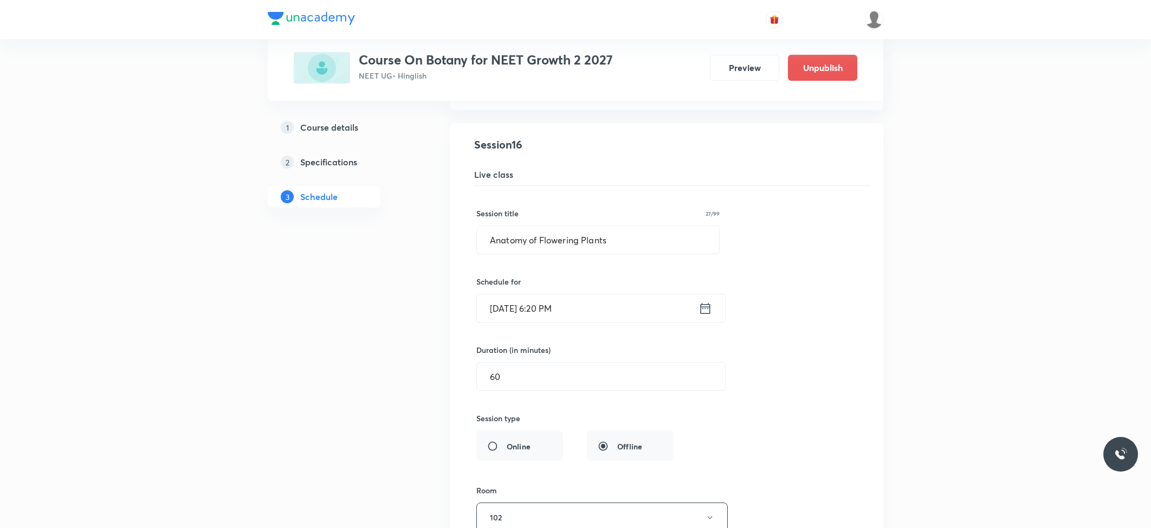
scroll to position [1397, 0]
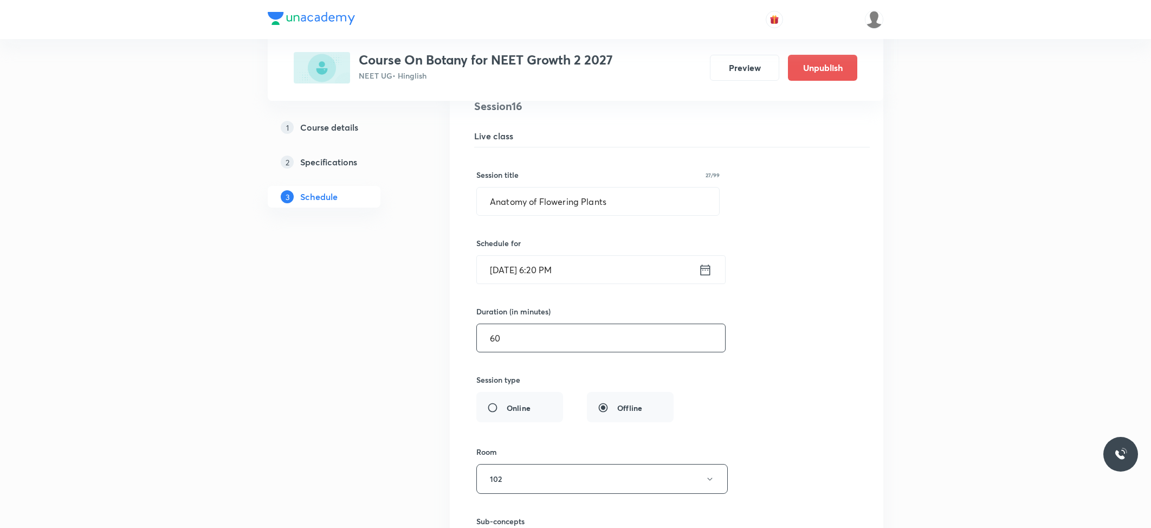
click at [495, 349] on input "60" at bounding box center [601, 338] width 248 height 28
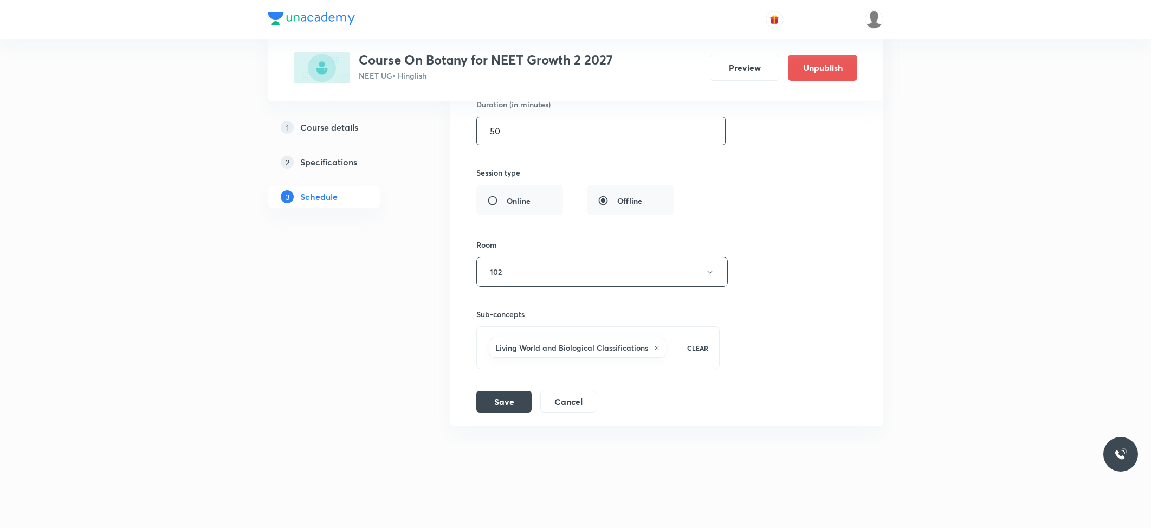
scroll to position [1611, 0]
type input "50"
click at [508, 389] on div "Session title 27/99 Anatomy of Flowering Plants ​ Schedule for Oct 6, 2025, 6:2…" at bounding box center [666, 176] width 380 height 472
click at [502, 398] on button "Save" at bounding box center [503, 401] width 55 height 22
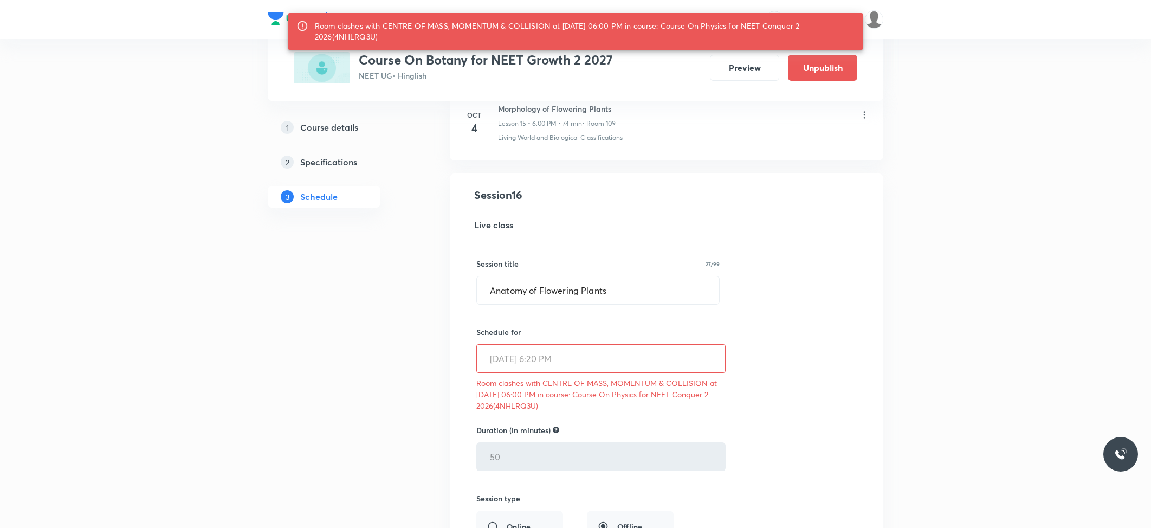
scroll to position [1250, 0]
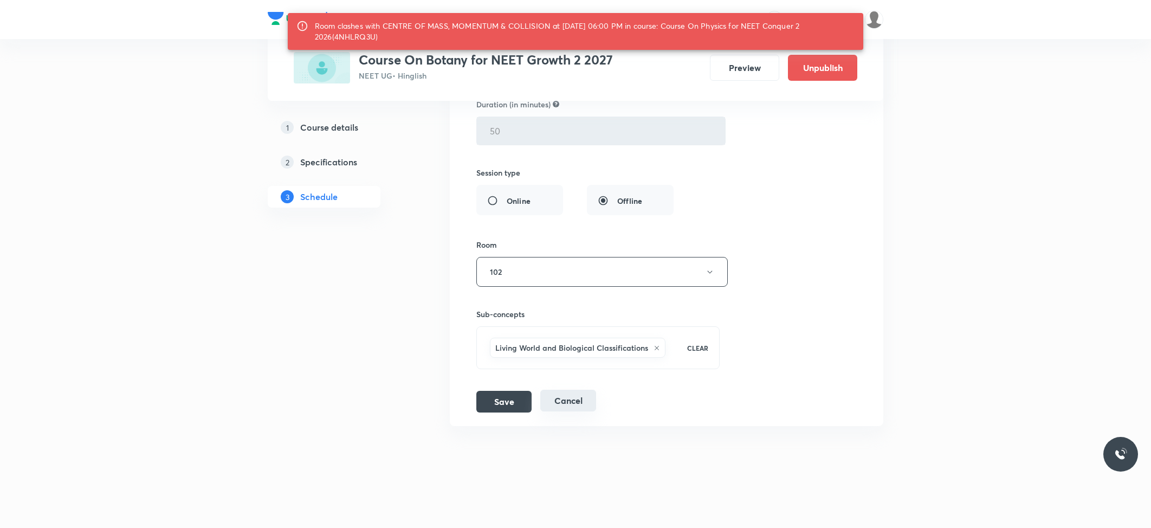
click at [569, 402] on button "Cancel" at bounding box center [568, 401] width 56 height 22
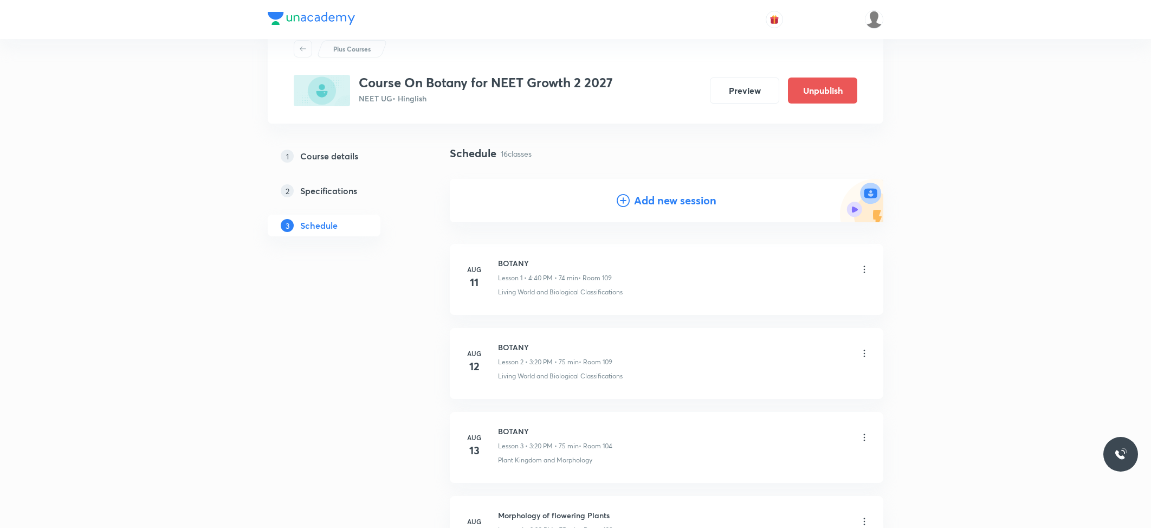
scroll to position [0, 0]
